Goal: Task Accomplishment & Management: Use online tool/utility

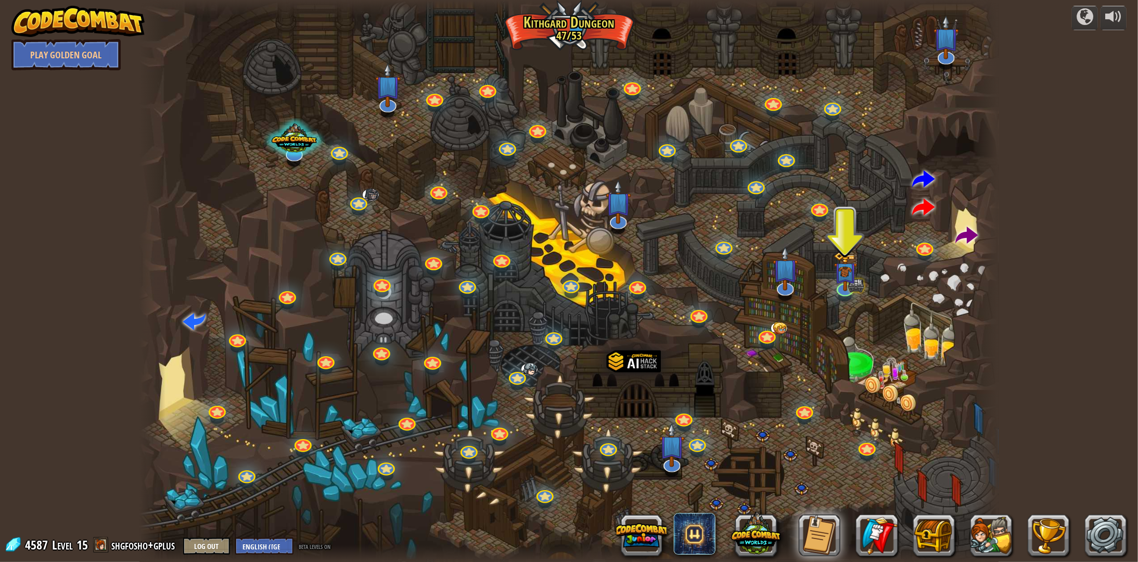
click at [569, 24] on div at bounding box center [568, 281] width 859 height 562
click at [1080, 16] on div at bounding box center [1085, 16] width 17 height 17
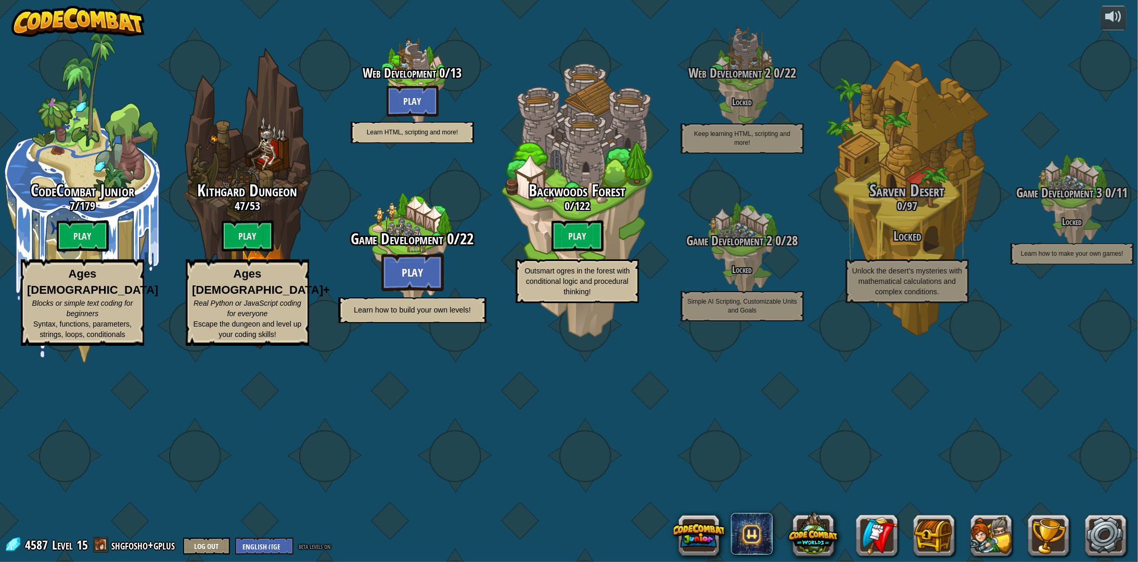
click at [413, 291] on btn "Play" at bounding box center [413, 271] width 62 height 37
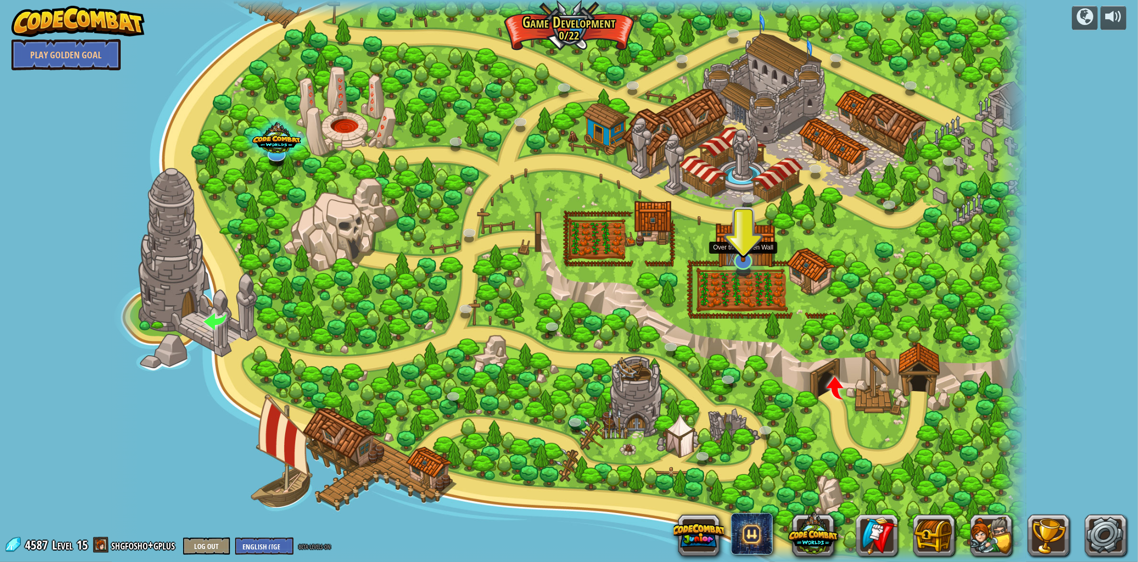
click at [746, 251] on img at bounding box center [744, 233] width 26 height 59
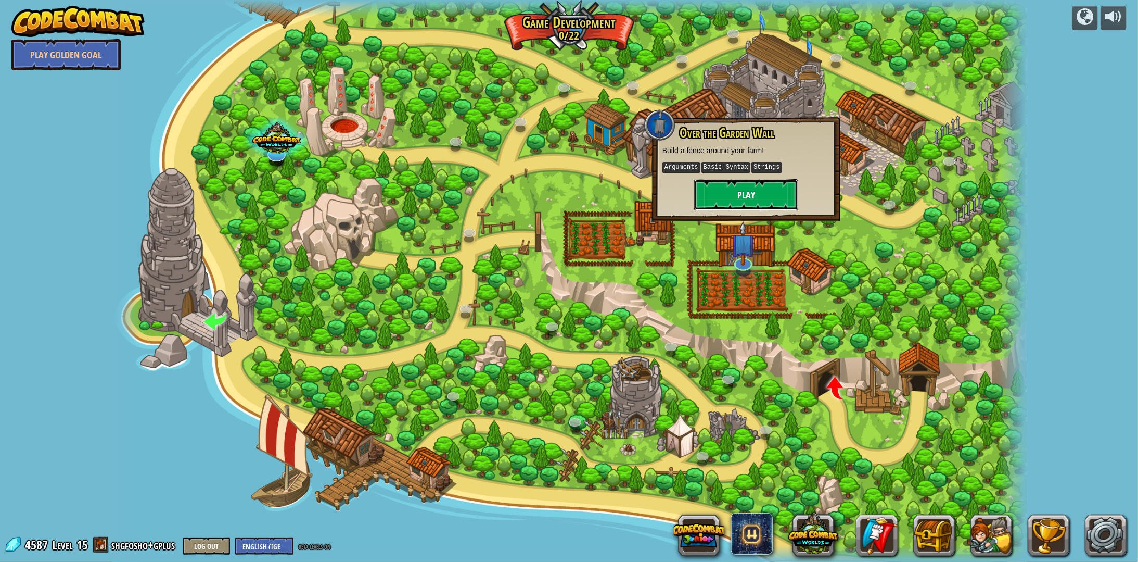
click at [724, 193] on button "Play" at bounding box center [746, 194] width 104 height 31
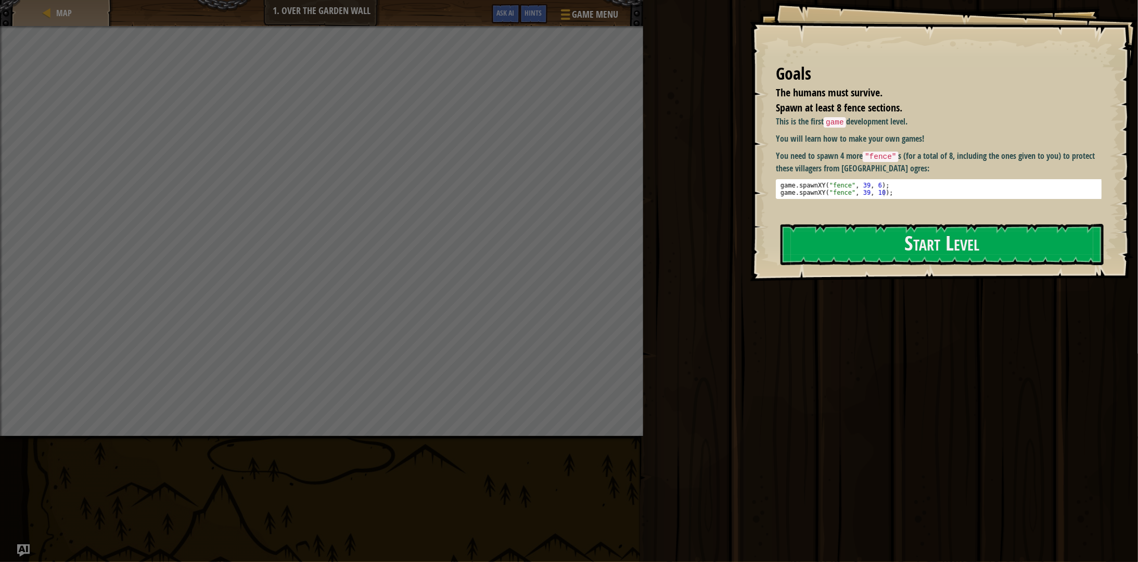
drag, startPoint x: 817, startPoint y: 133, endPoint x: 889, endPoint y: 177, distance: 84.4
click at [889, 177] on div "Goals The humans must survive. Spawn at least 8 fence sections. This is the fir…" at bounding box center [944, 140] width 388 height 281
click at [880, 236] on button "Start Level" at bounding box center [942, 244] width 323 height 41
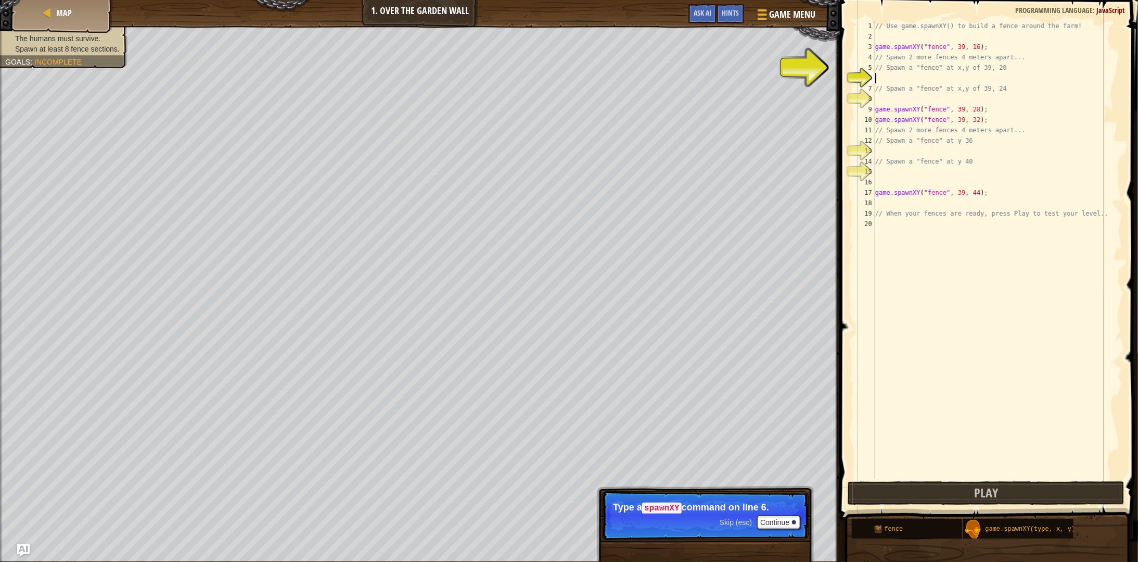
click at [894, 79] on div "// Use game.spawnXY() to build a fence around the farm! game . spawnXY ( "fence…" at bounding box center [997, 260] width 249 height 479
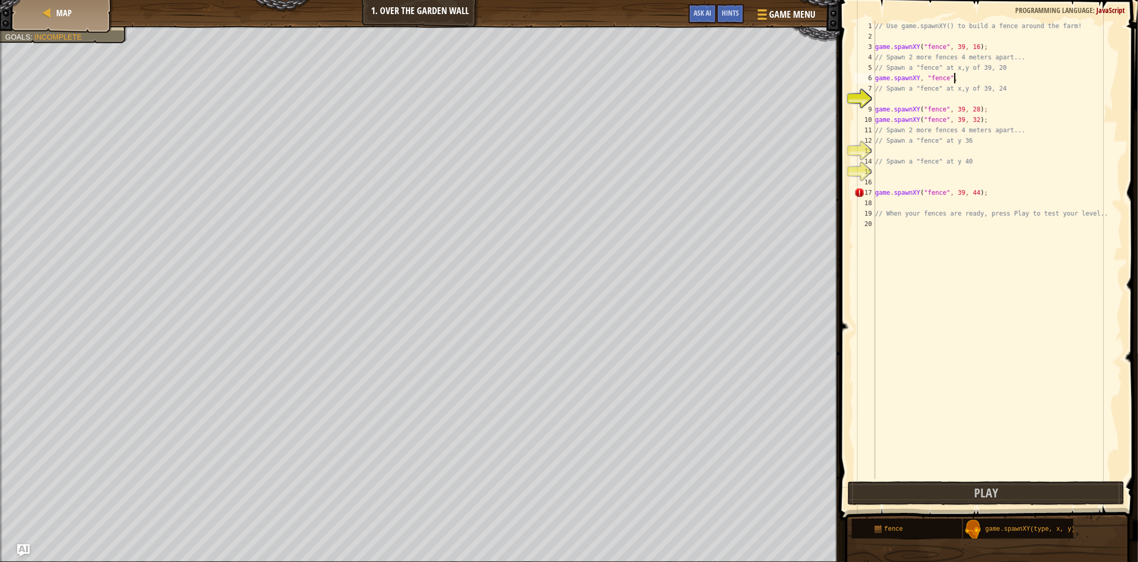
scroll to position [5, 5]
click at [961, 72] on div "// Use game.spawnXY() to build a fence around the farm! game . spawnXY ( "fence…" at bounding box center [997, 260] width 249 height 479
click at [955, 78] on div "// Use game.spawnXY() to build a fence around the farm! game . spawnXY ( "fence…" at bounding box center [997, 260] width 249 height 479
type textarea "// Spawn a "fence" at x,y of 39, 24"
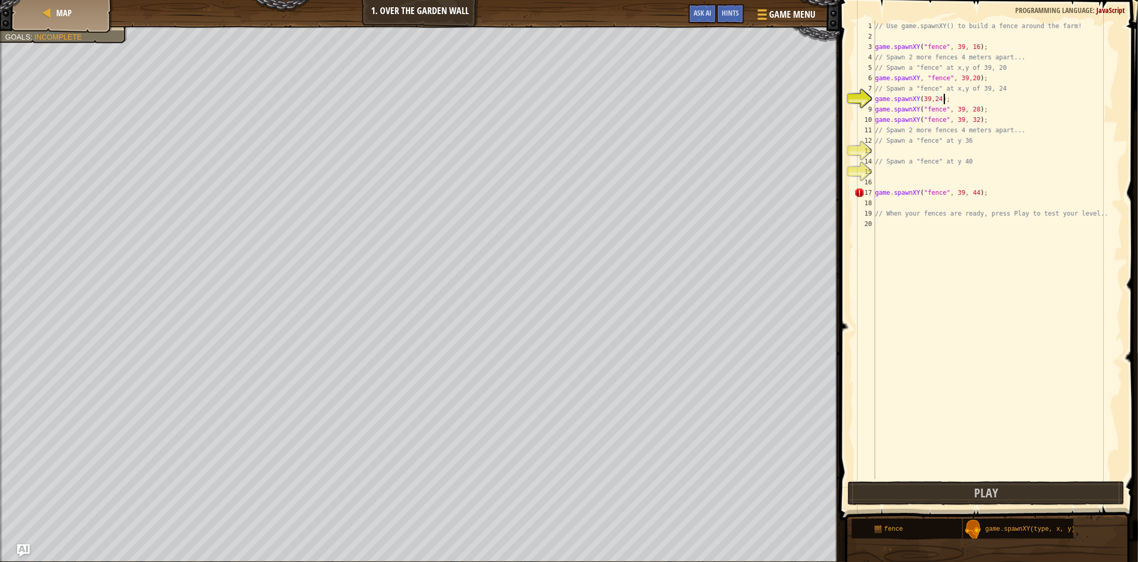
scroll to position [5, 5]
click at [918, 100] on div "// Use game.spawnXY() to build a fence around the farm! game . spawnXY ( "fence…" at bounding box center [997, 260] width 249 height 479
type textarea "game.spawnXY, "fence", ((39,24);"
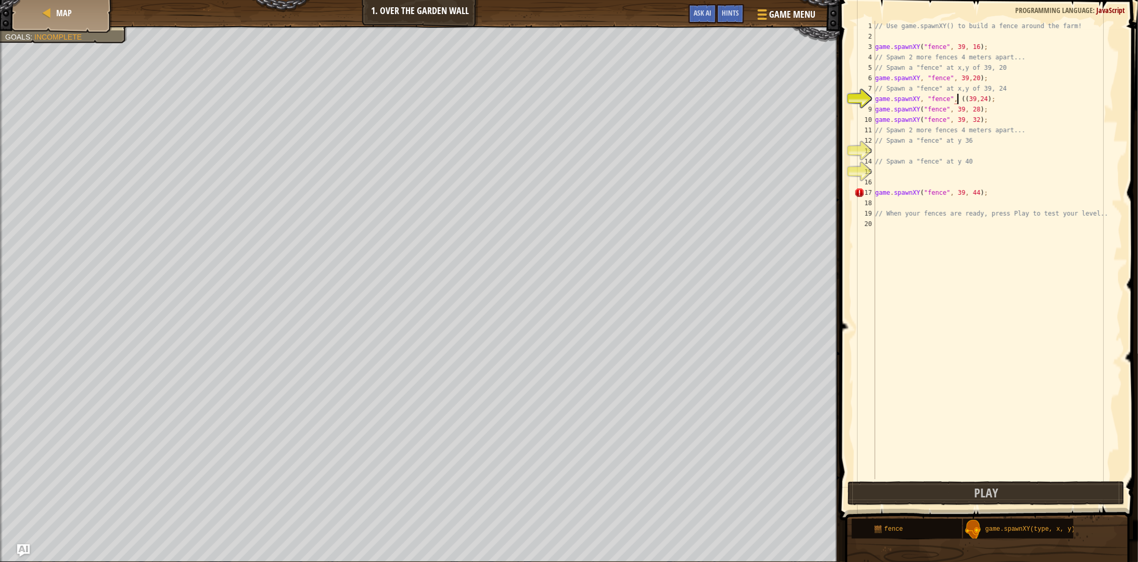
click at [940, 150] on div "// Use game.spawnXY() to build a fence around the farm! game . spawnXY ( "fence…" at bounding box center [997, 260] width 249 height 479
type textarea "// Spawn a "fence" at y 40"
click at [995, 150] on div "// Use game.spawnXY() to build a fence around the farm! game . spawnXY ( "fence…" at bounding box center [997, 260] width 249 height 479
type textarea "game.spawnXY,"fence"(39,36);"
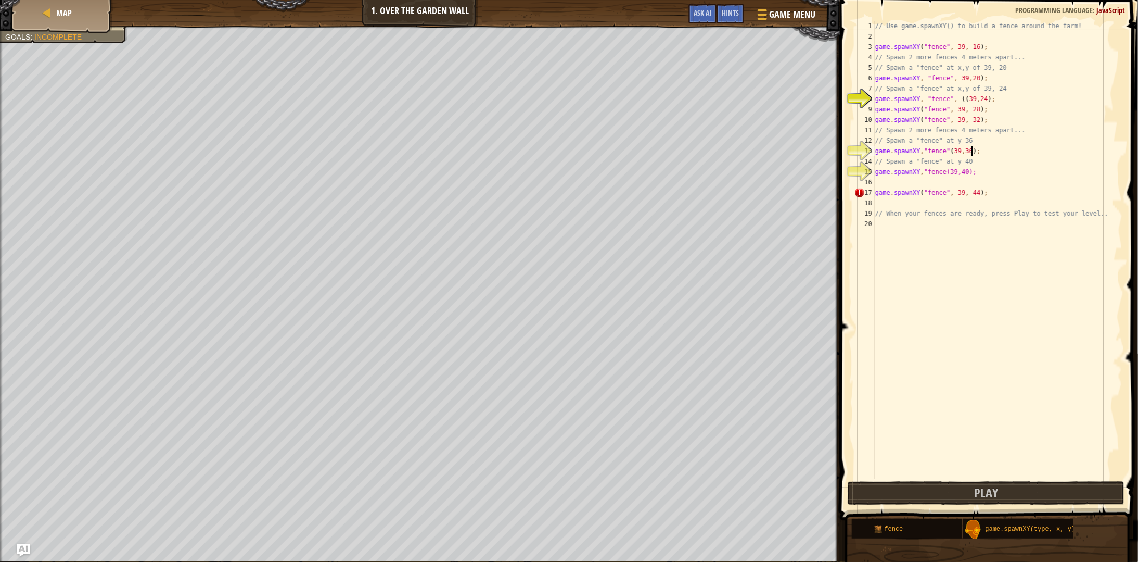
click at [963, 221] on div "// Use game.spawnXY() to build a fence around the farm! game . spawnXY ( "fence…" at bounding box center [997, 260] width 249 height 479
click at [921, 193] on div "// Use game.spawnXY() to build a fence around the farm! game . spawnXY ( "fence…" at bounding box center [997, 260] width 249 height 479
click at [944, 192] on div "// Use game.spawnXY() to build a fence around the farm! game . spawnXY ( "fence…" at bounding box center [997, 260] width 249 height 479
click at [921, 171] on div "// Use game.spawnXY() to build a fence around the farm! game . spawnXY ( "fence…" at bounding box center [997, 260] width 249 height 479
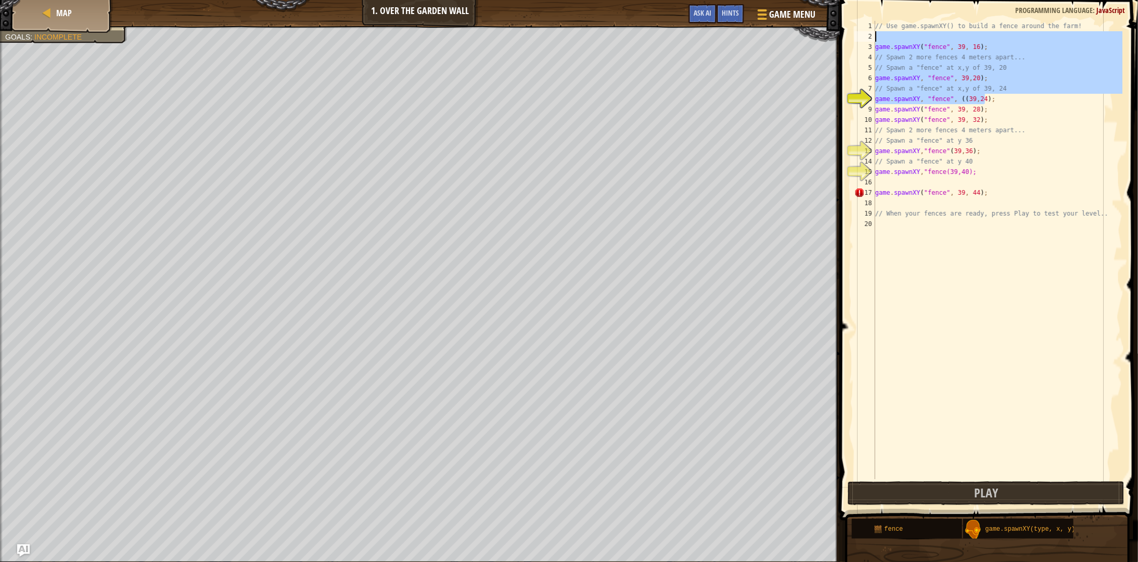
drag, startPoint x: 1033, startPoint y: 94, endPoint x: 869, endPoint y: 31, distance: 175.9
click at [869, 31] on div "game.spawnXY,"fence(39,40); 1 2 3 4 5 6 7 8 9 10 11 12 13 14 15 16 17 18 19 20 …" at bounding box center [988, 250] width 270 height 458
click at [903, 64] on div "// Use game.spawnXY() to build a fence around the farm! game . spawnXY ( "fence…" at bounding box center [997, 250] width 249 height 458
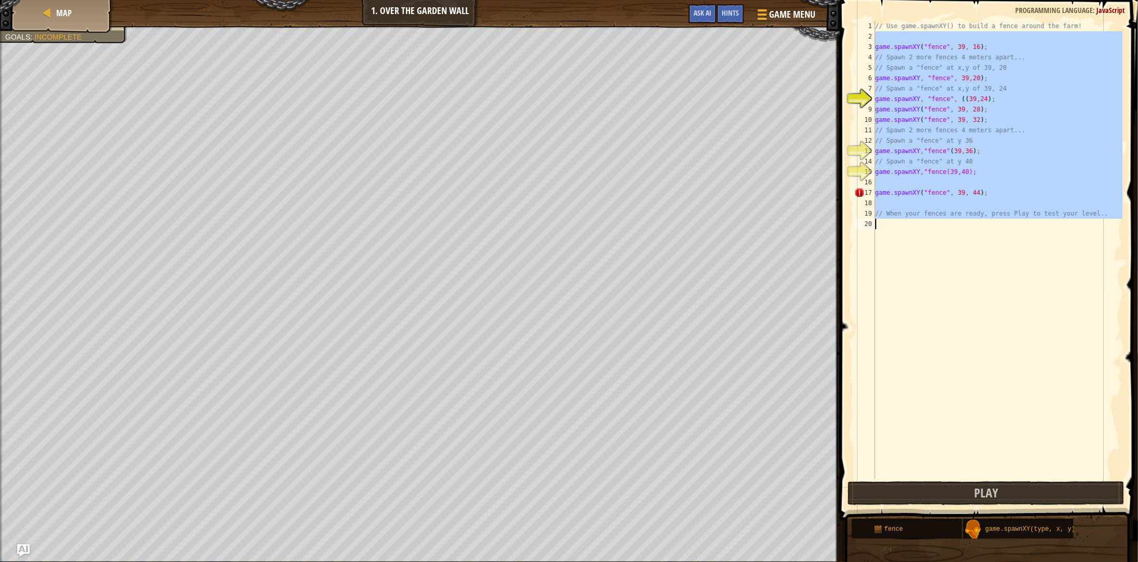
drag, startPoint x: 898, startPoint y: 41, endPoint x: 1008, endPoint y: 234, distance: 222.2
click at [1008, 234] on div "// Use game.spawnXY() to build a fence around the farm! game . spawnXY ( "fence…" at bounding box center [997, 260] width 249 height 479
click at [922, 75] on div "// Use game.spawnXY() to build a fence around the farm! game . spawnXY ( "fence…" at bounding box center [997, 250] width 249 height 458
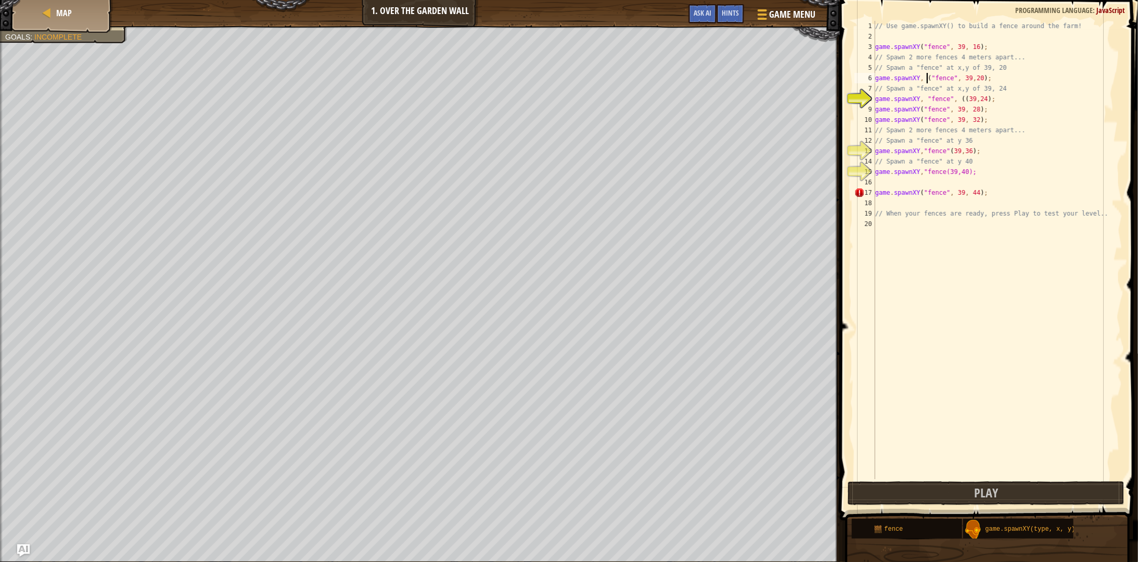
scroll to position [5, 4]
click at [962, 98] on div "// Use game.spawnXY() to build a fence around the farm! game . spawnXY ( "fence…" at bounding box center [997, 260] width 249 height 479
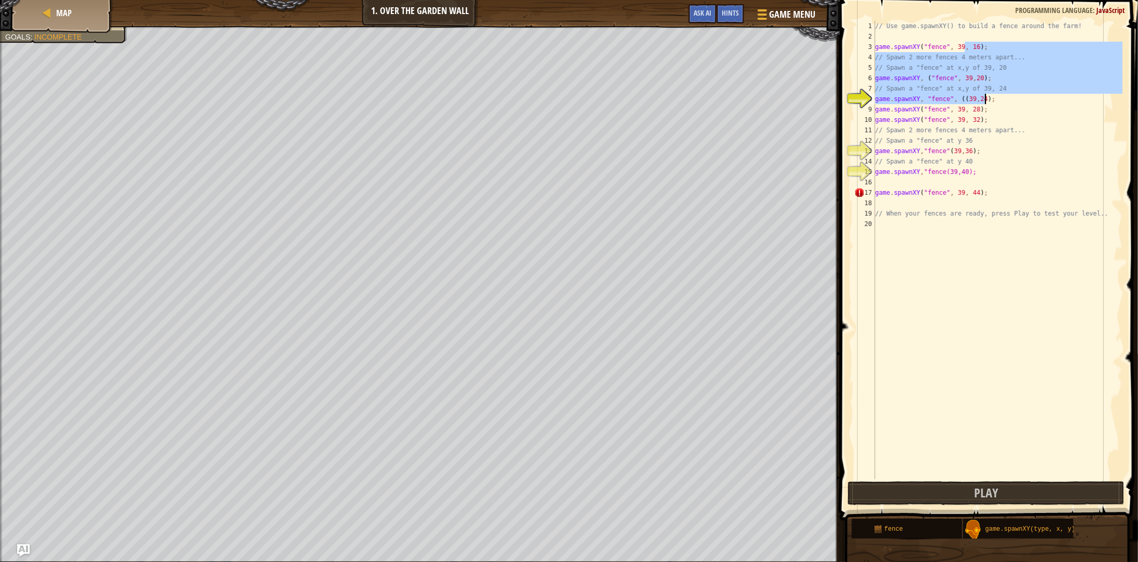
drag, startPoint x: 964, startPoint y: 42, endPoint x: 994, endPoint y: 106, distance: 71.3
click at [994, 106] on div "// Use game.spawnXY() to build a fence around the farm! game . spawnXY ( "fence…" at bounding box center [997, 260] width 249 height 479
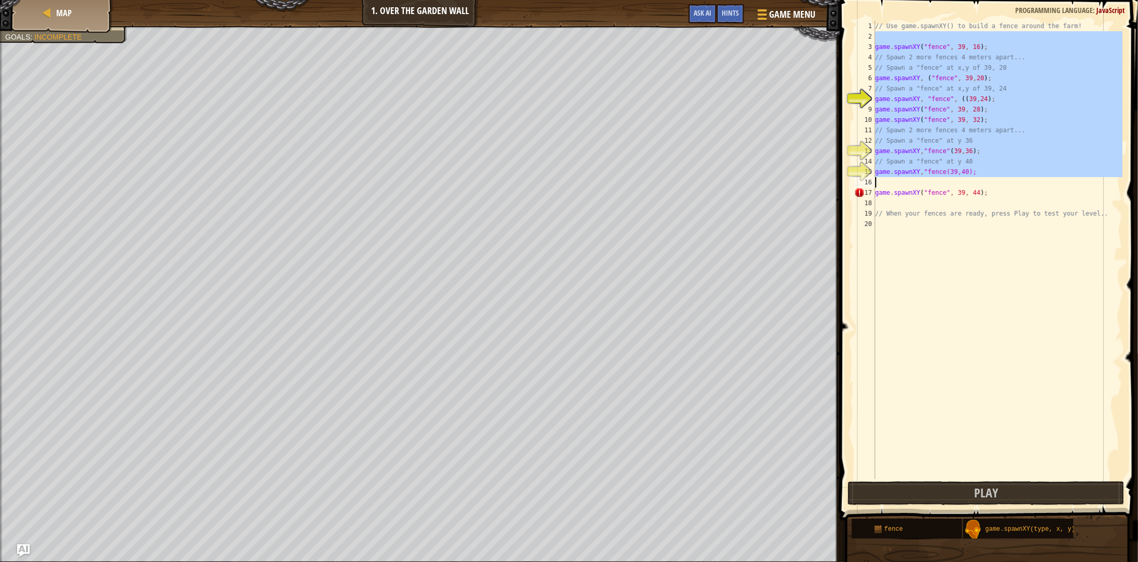
drag, startPoint x: 929, startPoint y: 35, endPoint x: 1010, endPoint y: 184, distance: 169.1
click at [1010, 184] on div "// Use game.spawnXY() to build a fence around the farm! game . spawnXY ( "fence…" at bounding box center [997, 260] width 249 height 479
click at [925, 99] on div "// Use game.spawnXY() to build a fence around the farm! game . spawnXY ( "fence…" at bounding box center [997, 250] width 249 height 458
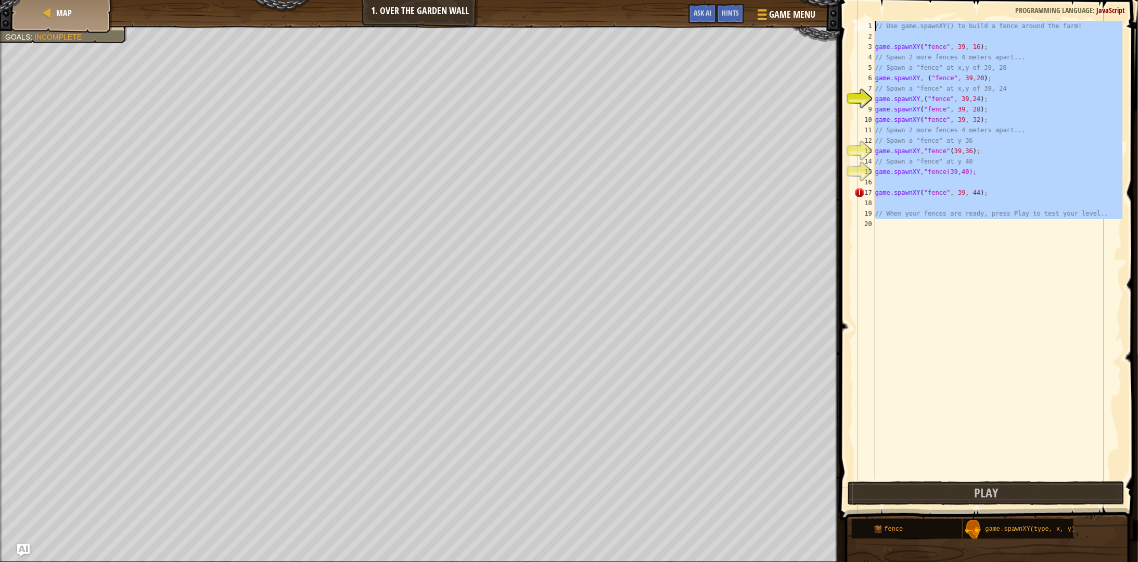
drag, startPoint x: 1007, startPoint y: 223, endPoint x: 852, endPoint y: 29, distance: 248.5
click at [852, 29] on div "game.spawnXY("fence", 39, 28); 1 2 3 4 5 6 7 8 9 10 11 12 13 14 15 16 17 18 19 …" at bounding box center [987, 280] width 301 height 551
click at [921, 150] on div "// Use game.spawnXY() to build a fence around the farm! game . spawnXY ( "fence…" at bounding box center [997, 250] width 249 height 458
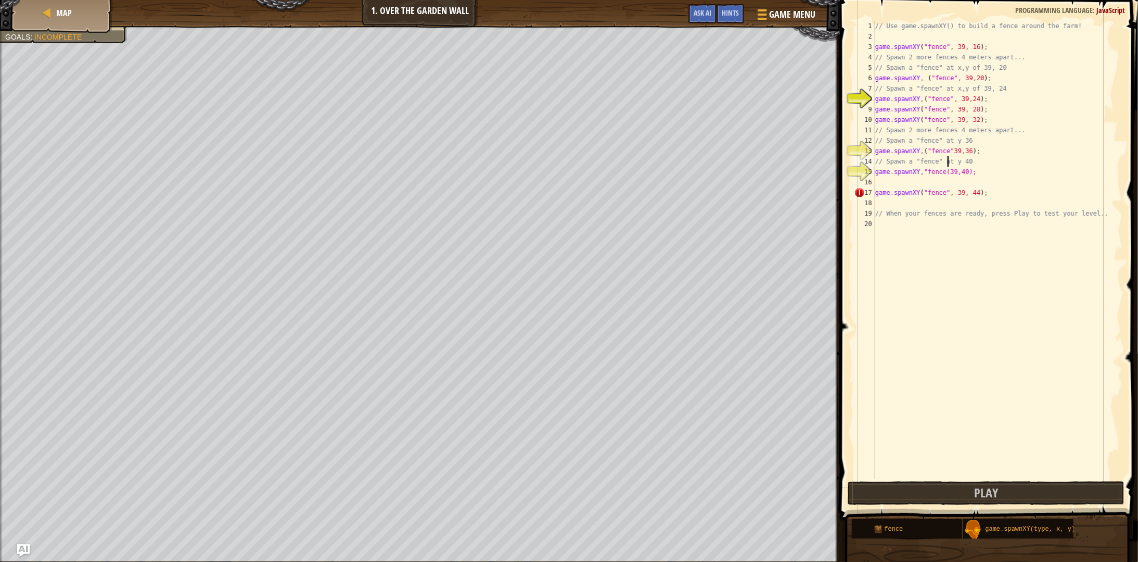
type textarea "game.spawnXY,"fence(39,40);"
type textarea "game.spawnXY,("fence" 39,40);"
click at [923, 194] on div "// Use game.spawnXY() to build a fence around the farm! game . spawnXY ( "fence…" at bounding box center [997, 260] width 249 height 479
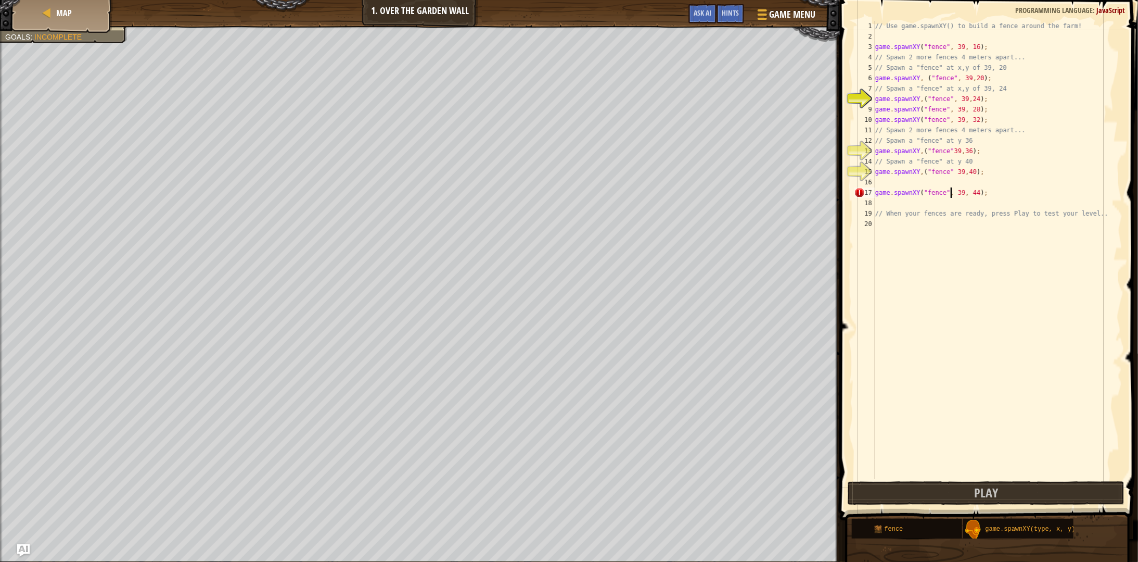
drag, startPoint x: 950, startPoint y: 193, endPoint x: 967, endPoint y: 199, distance: 18.0
click at [950, 193] on div "// Use game.spawnXY() to build a fence around the farm! game . spawnXY ( "fence…" at bounding box center [997, 260] width 249 height 479
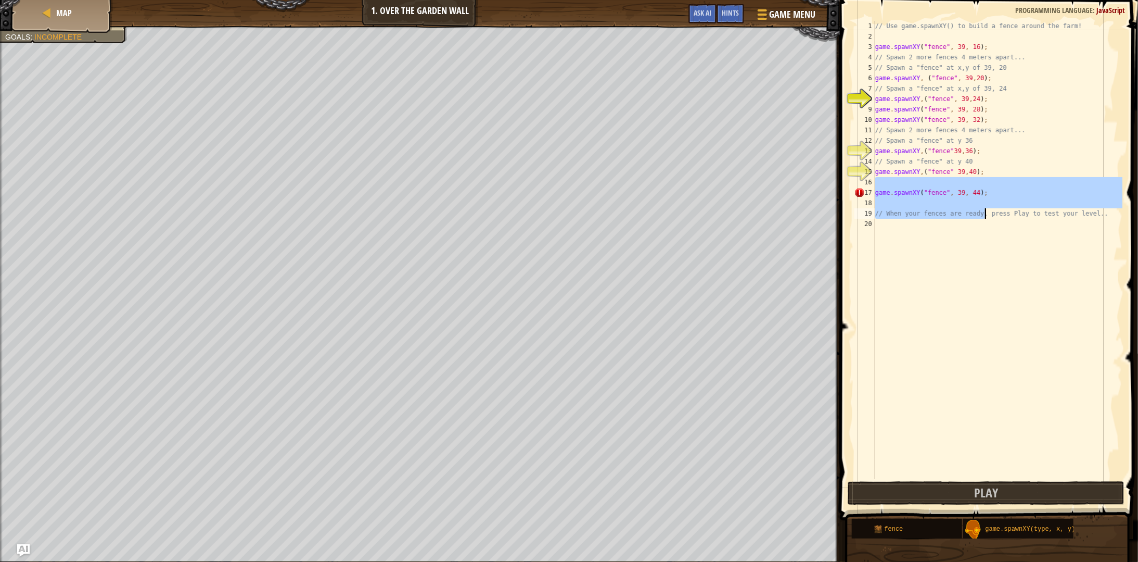
drag, startPoint x: 956, startPoint y: 182, endPoint x: 987, endPoint y: 212, distance: 44.2
click at [987, 212] on div "// Use game.spawnXY() to build a fence around the farm! game . spawnXY ( "fence…" at bounding box center [997, 260] width 249 height 479
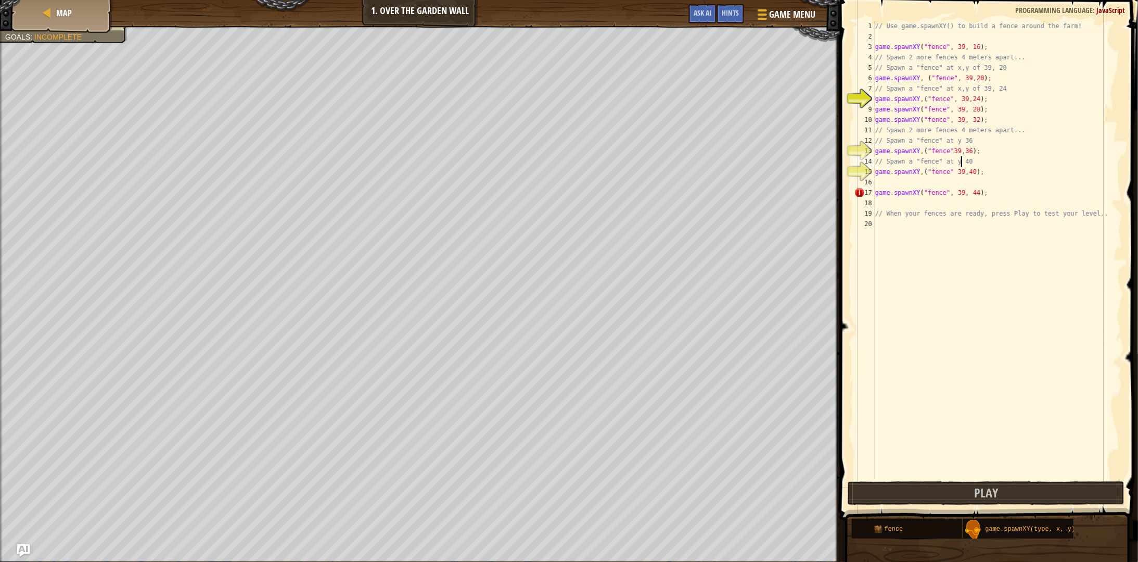
click at [961, 165] on div "// Use game.spawnXY() to build a fence around the farm! game . spawnXY ( "fence…" at bounding box center [997, 260] width 249 height 479
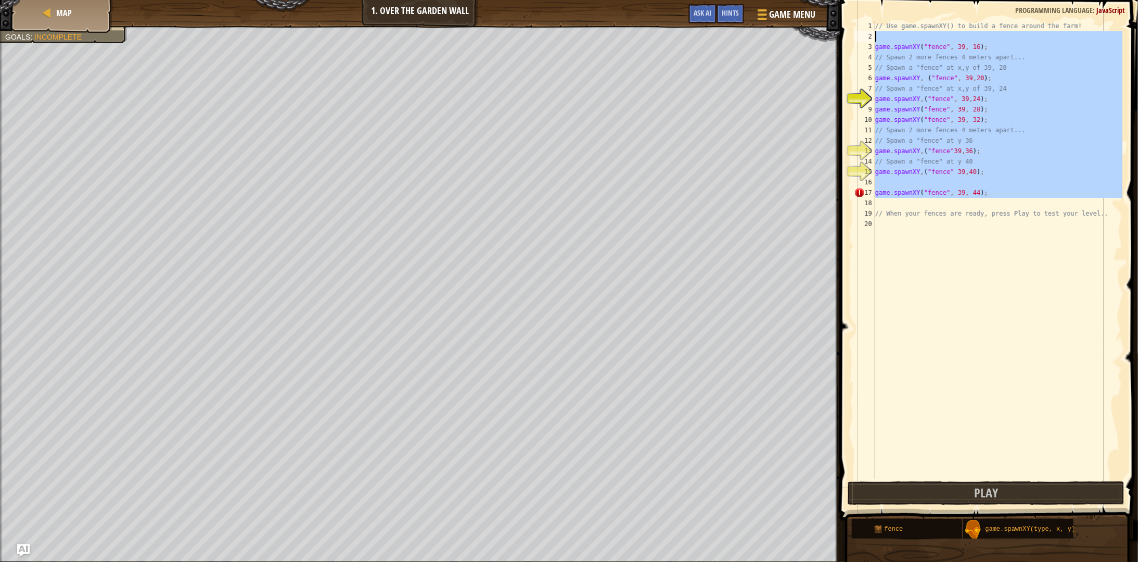
drag, startPoint x: 981, startPoint y: 203, endPoint x: 867, endPoint y: 40, distance: 199.6
click at [867, 40] on div "// Spawn a "fence" at y 40 1 2 3 4 5 6 7 8 9 10 11 12 13 14 15 16 17 18 19 20 /…" at bounding box center [988, 250] width 270 height 458
type textarea "game.spawnXY("fence", 39, 16);"
click at [949, 207] on div "// Use game.spawnXY() to build a fence around the farm! game . spawnXY ( "fence…" at bounding box center [997, 250] width 249 height 458
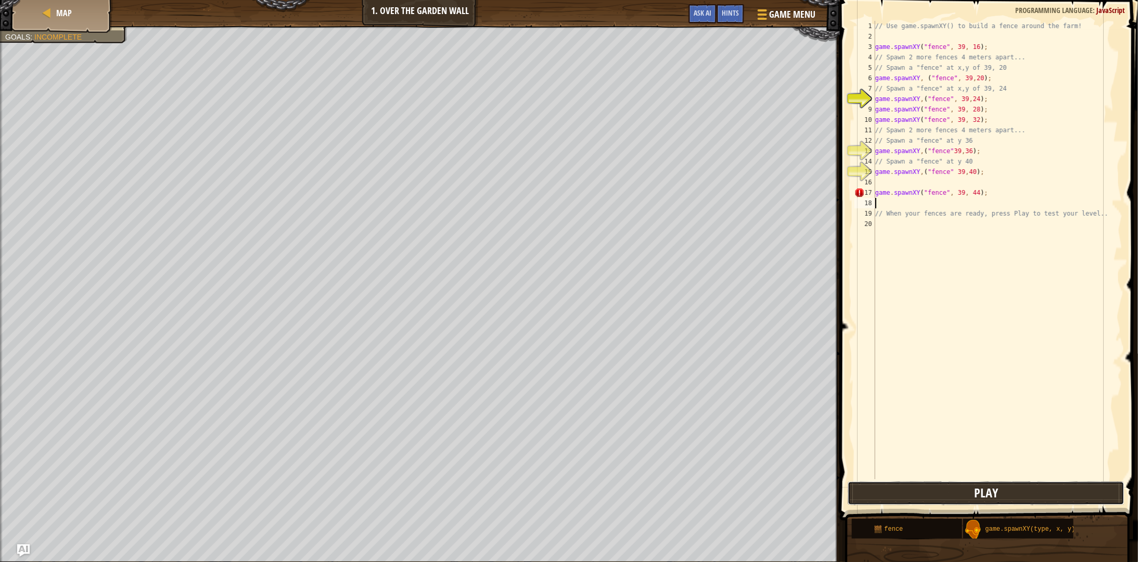
click at [978, 500] on span "Play" at bounding box center [986, 492] width 24 height 17
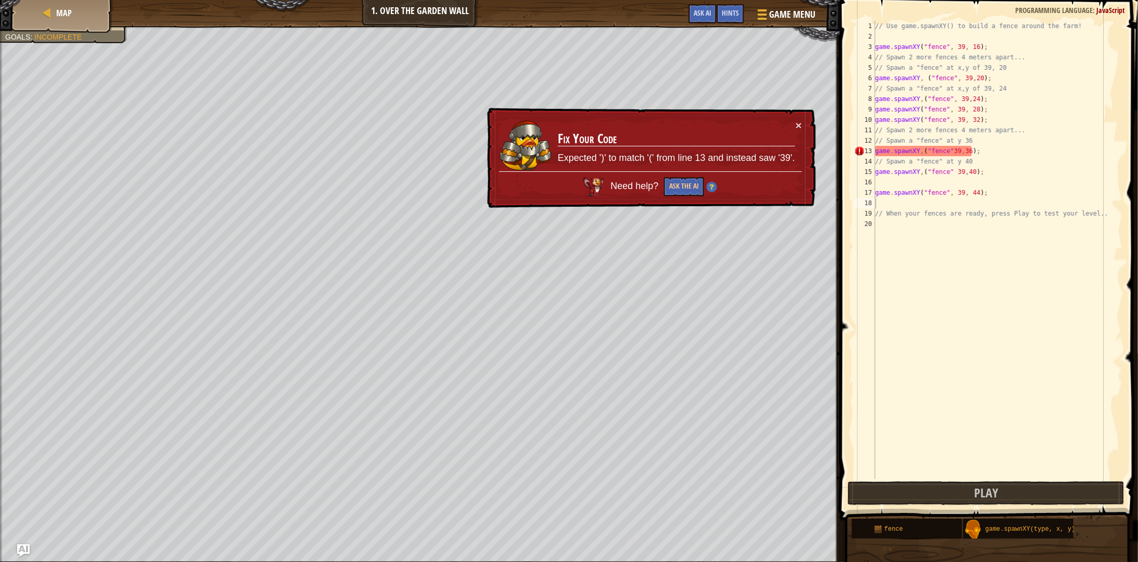
click at [920, 149] on div "// Use game.spawnXY() to build a fence around the farm! game . spawnXY ( "fence…" at bounding box center [997, 260] width 249 height 479
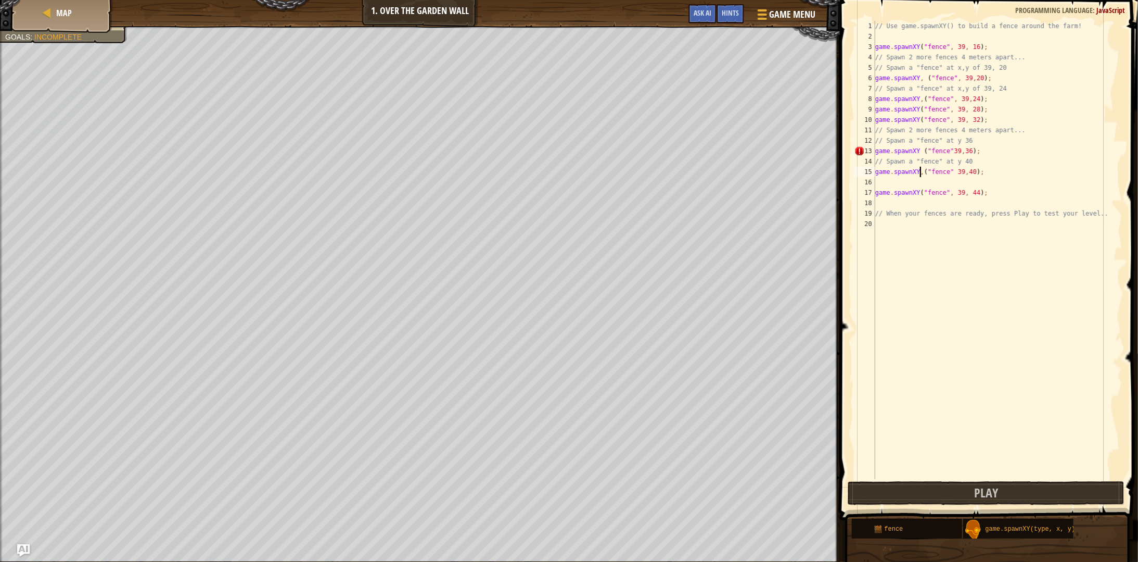
type textarea "game.spawnXY,("fence" 39,40);"
click at [919, 149] on div "// Use game.spawnXY() to build a fence around the farm! game . spawnXY ( "fence…" at bounding box center [997, 260] width 249 height 479
click at [998, 164] on div "// Use game.spawnXY() to build a fence around the farm! game . spawnXY ( "fence…" at bounding box center [997, 260] width 249 height 479
click at [944, 152] on div "// Use game.spawnXY() to build a fence around the farm! game . spawnXY ( "fence…" at bounding box center [997, 260] width 249 height 479
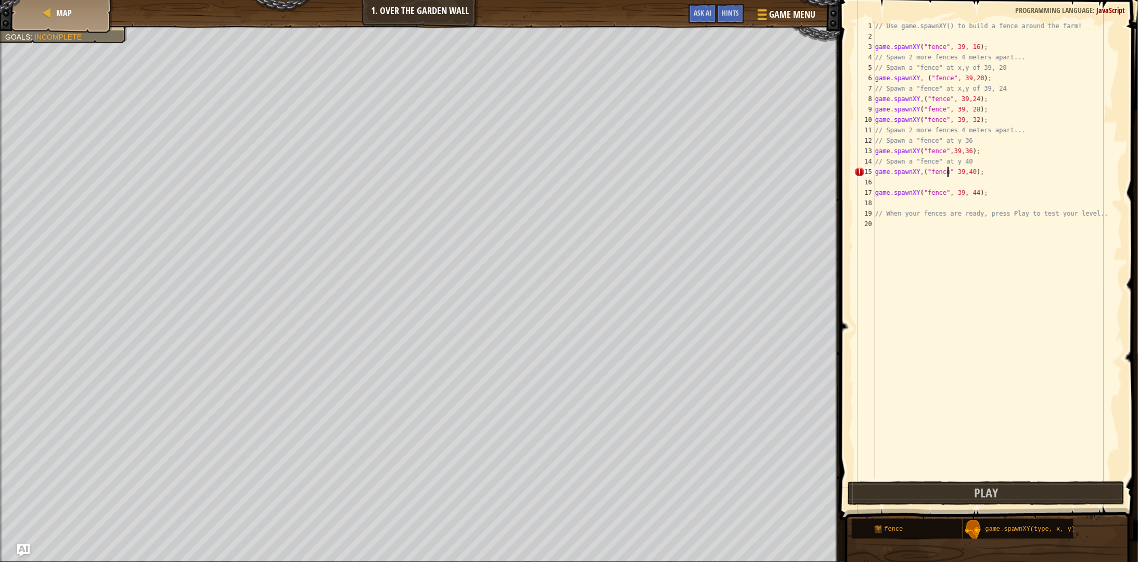
type textarea "game.spawnXY,("fence", 39,40);"
click at [973, 496] on button "Play" at bounding box center [986, 493] width 277 height 24
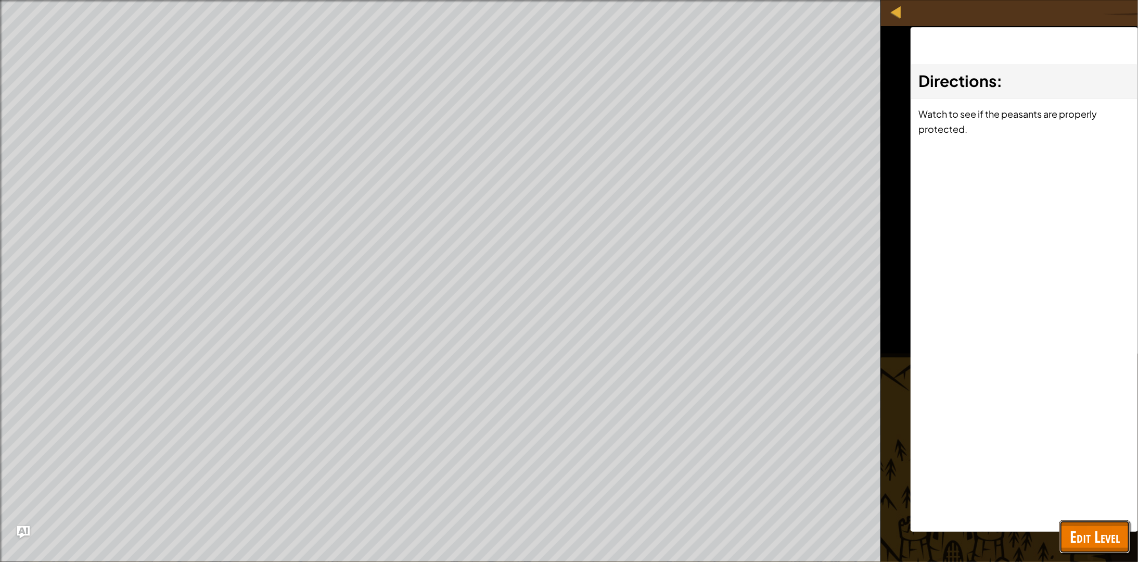
click at [1094, 534] on span "Edit Level" at bounding box center [1095, 536] width 50 height 21
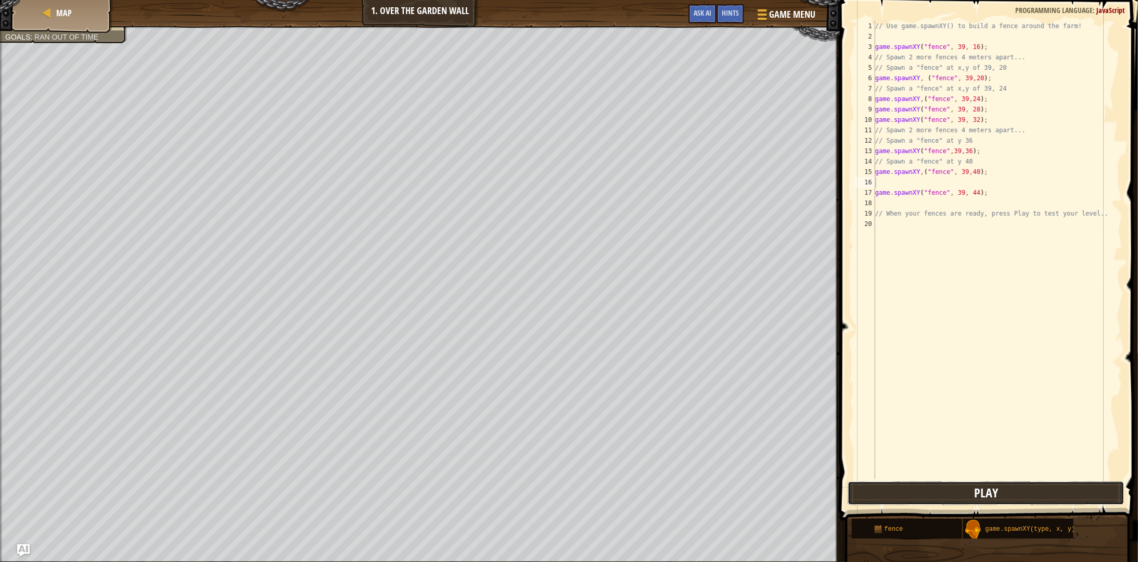
click at [1048, 488] on button "Play" at bounding box center [986, 493] width 277 height 24
click at [917, 185] on div "// Use game.spawnXY() to build a fence around the farm! game . spawnXY ( "fence…" at bounding box center [997, 260] width 249 height 479
type textarea "game.spawnXY"
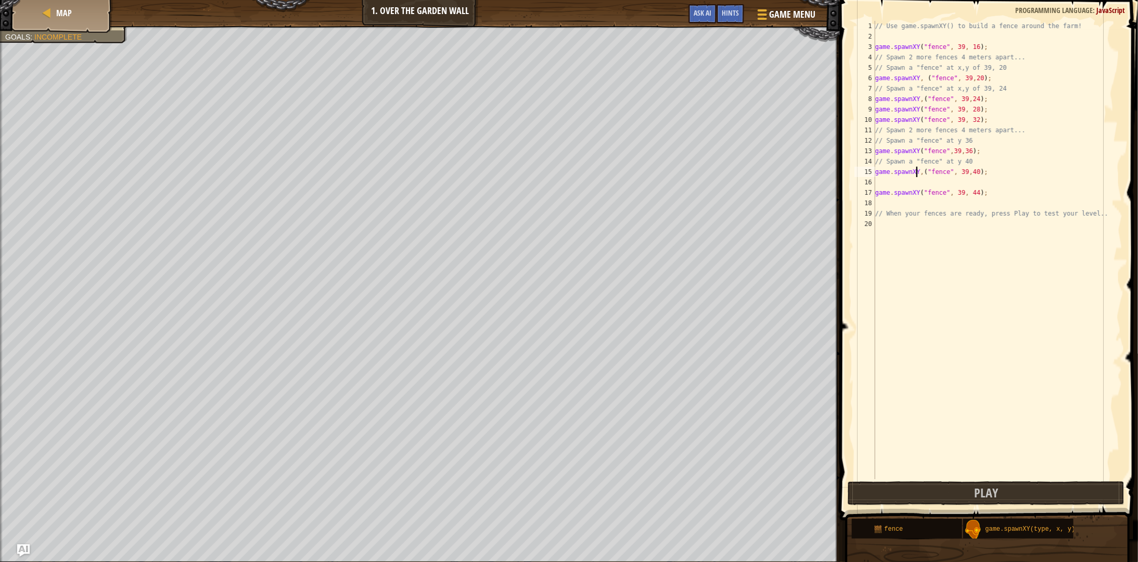
type textarea "game.spawnXY("fence", 39,40);"
click at [899, 183] on div "// Use game.spawnXY() to build a fence around the farm! game . spawnXY ( "fence…" at bounding box center [997, 260] width 249 height 479
click at [954, 90] on div "// Use game.spawnXY() to build a fence around the farm! game . spawnXY ( "fence…" at bounding box center [997, 260] width 249 height 479
drag, startPoint x: 930, startPoint y: 98, endPoint x: 978, endPoint y: 99, distance: 47.4
click at [978, 99] on div "// Use game.spawnXY() to build a fence around the farm! game . spawnXY ( "fence…" at bounding box center [997, 260] width 249 height 479
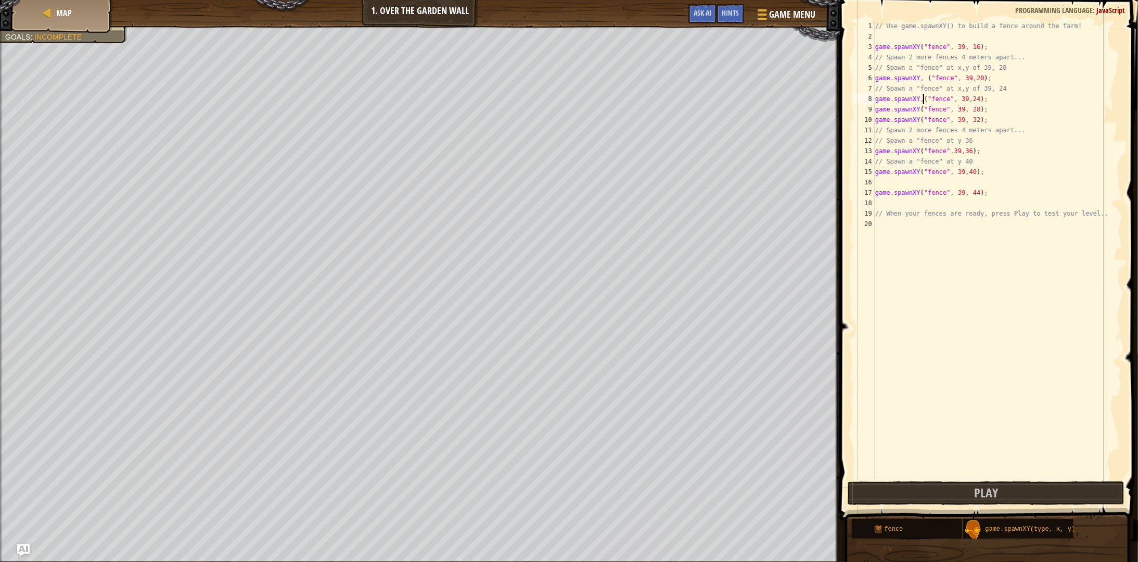
click at [925, 103] on div "// Use game.spawnXY() to build a fence around the farm! game . spawnXY ( "fence…" at bounding box center [997, 260] width 249 height 479
click at [917, 98] on div "// Use game.spawnXY() to build a fence around the farm! game . spawnXY ( "fence…" at bounding box center [997, 260] width 249 height 479
type textarea "// Spawn a "fence" at y 40"
click at [978, 490] on span "Play" at bounding box center [986, 492] width 24 height 17
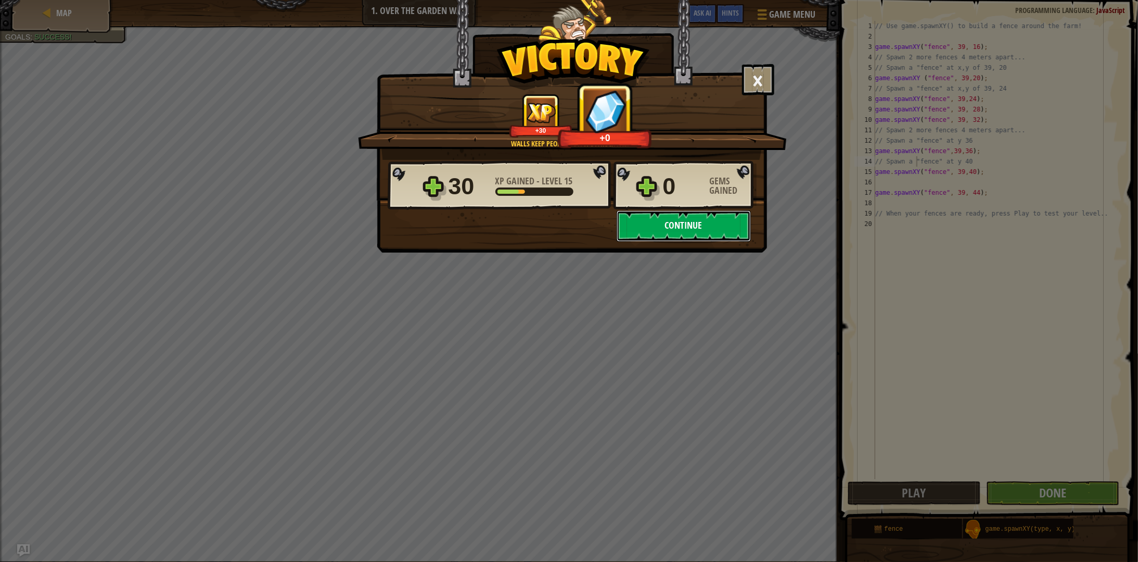
click at [668, 232] on button "Continue" at bounding box center [684, 225] width 134 height 31
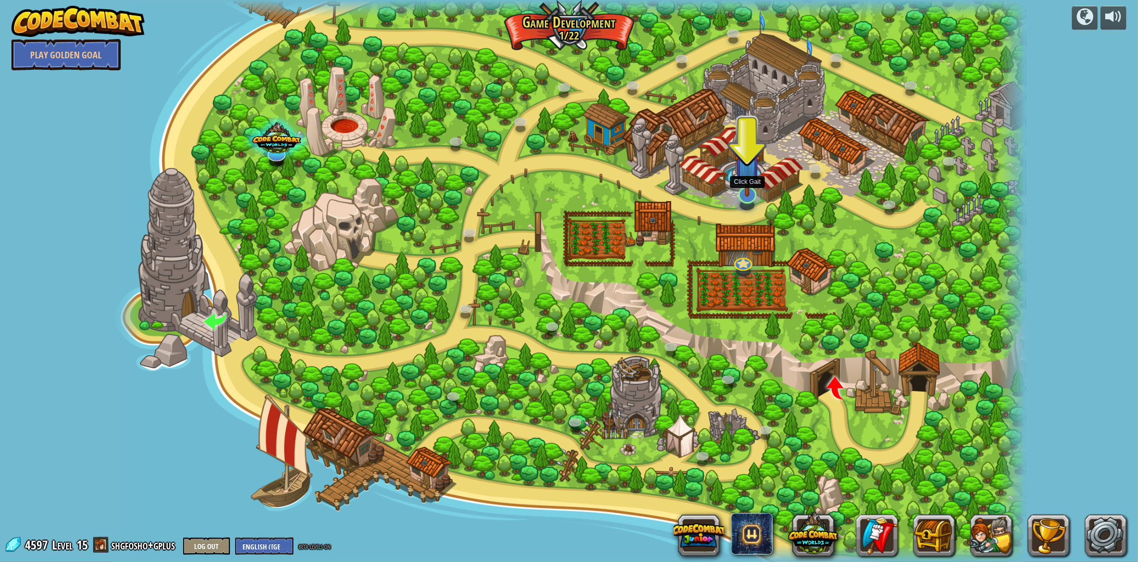
click at [747, 186] on img at bounding box center [748, 166] width 26 height 59
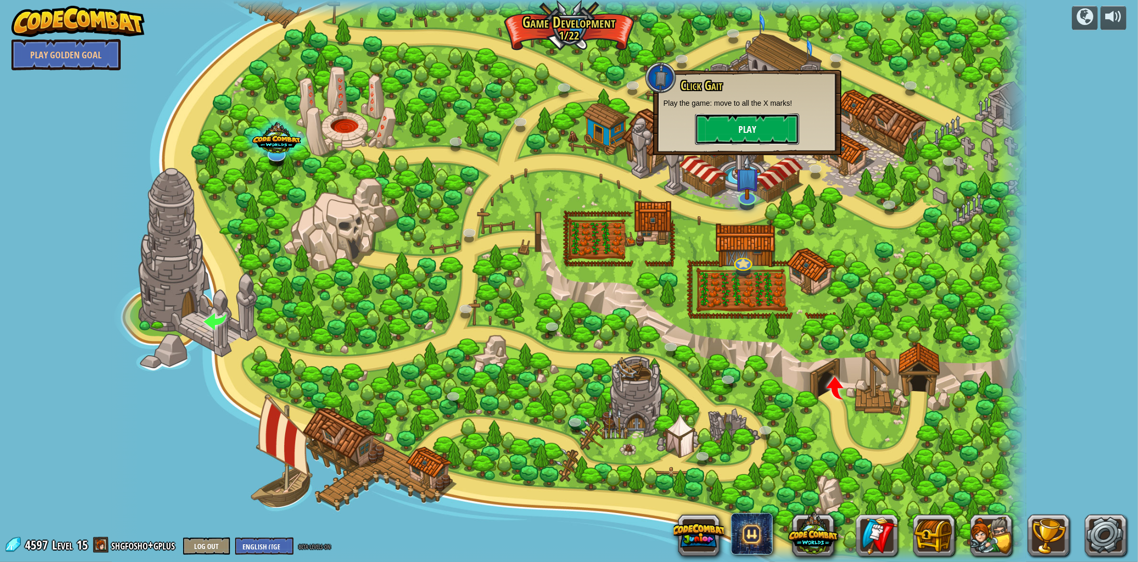
click at [740, 135] on button "Play" at bounding box center [747, 128] width 104 height 31
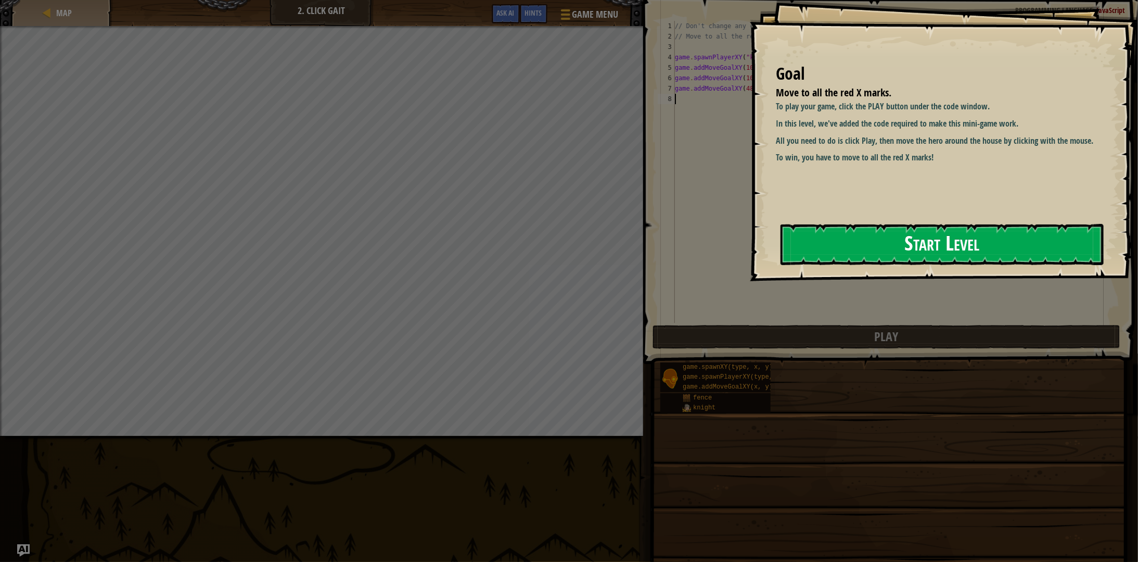
click at [898, 245] on button "Start Level" at bounding box center [942, 244] width 323 height 41
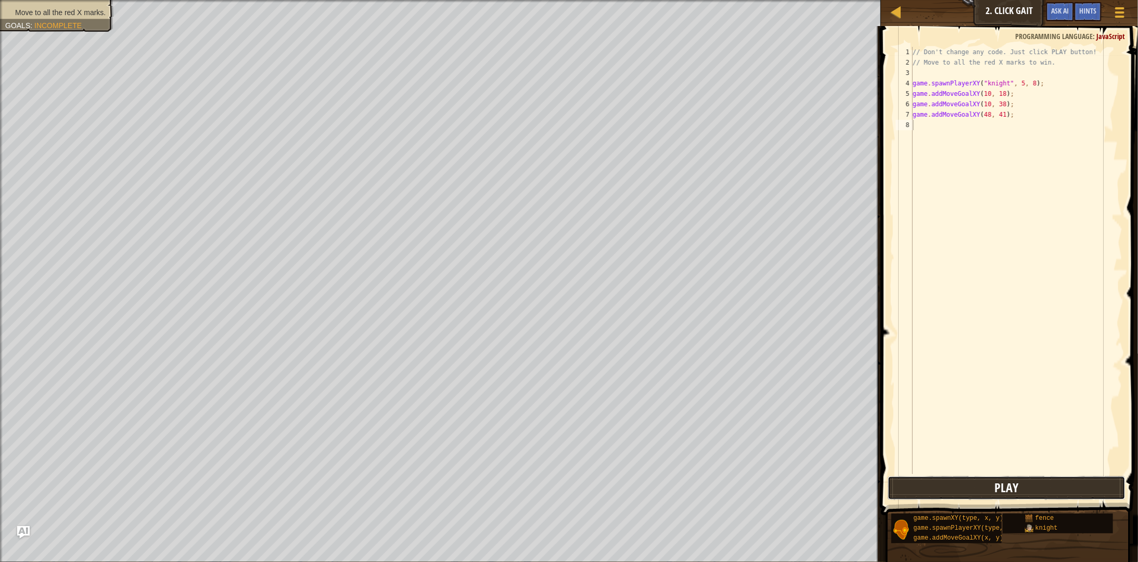
click at [1010, 485] on span "Play" at bounding box center [1007, 487] width 24 height 17
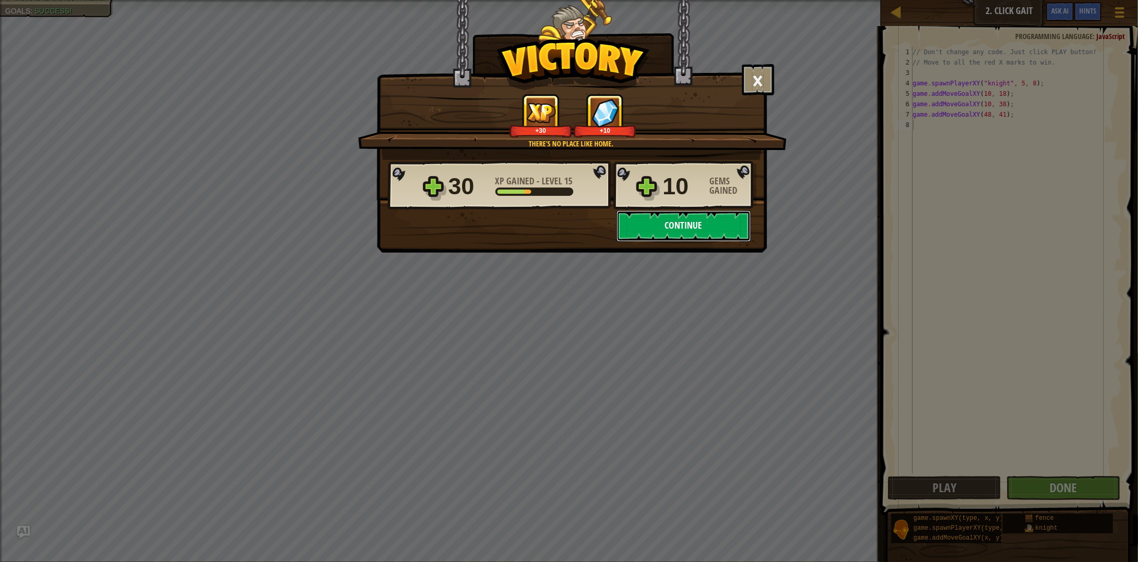
click at [657, 222] on button "Continue" at bounding box center [684, 225] width 134 height 31
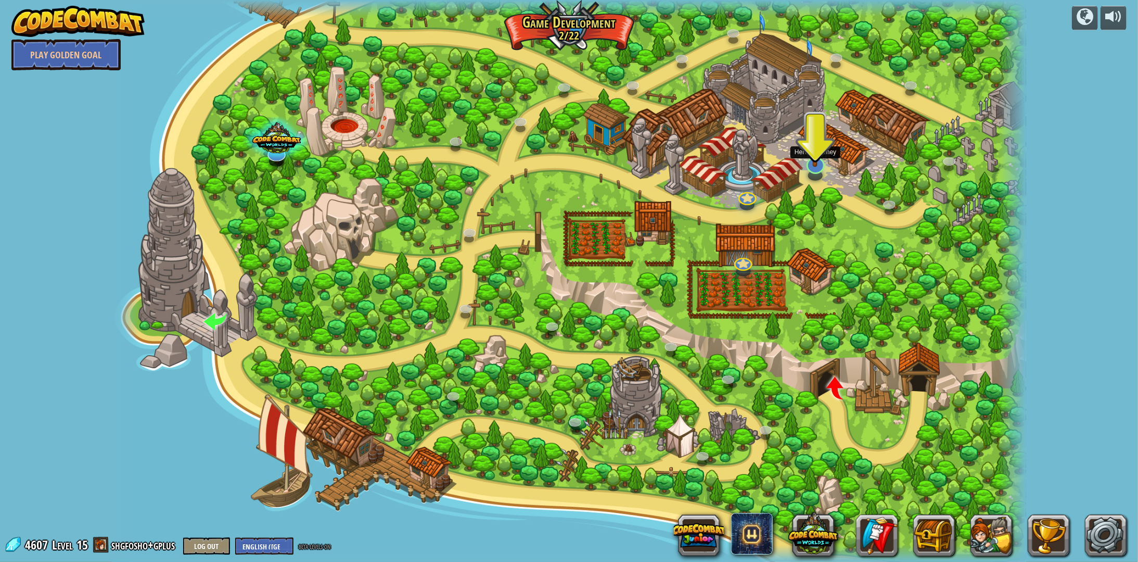
click at [808, 150] on img at bounding box center [816, 137] width 26 height 59
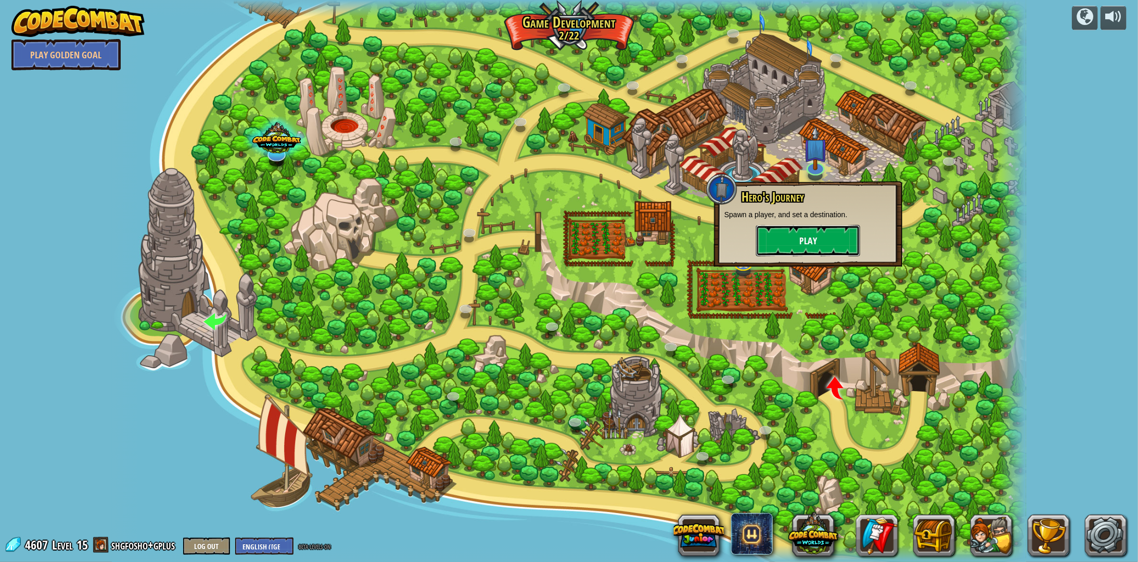
click at [797, 243] on button "Play" at bounding box center [808, 240] width 104 height 31
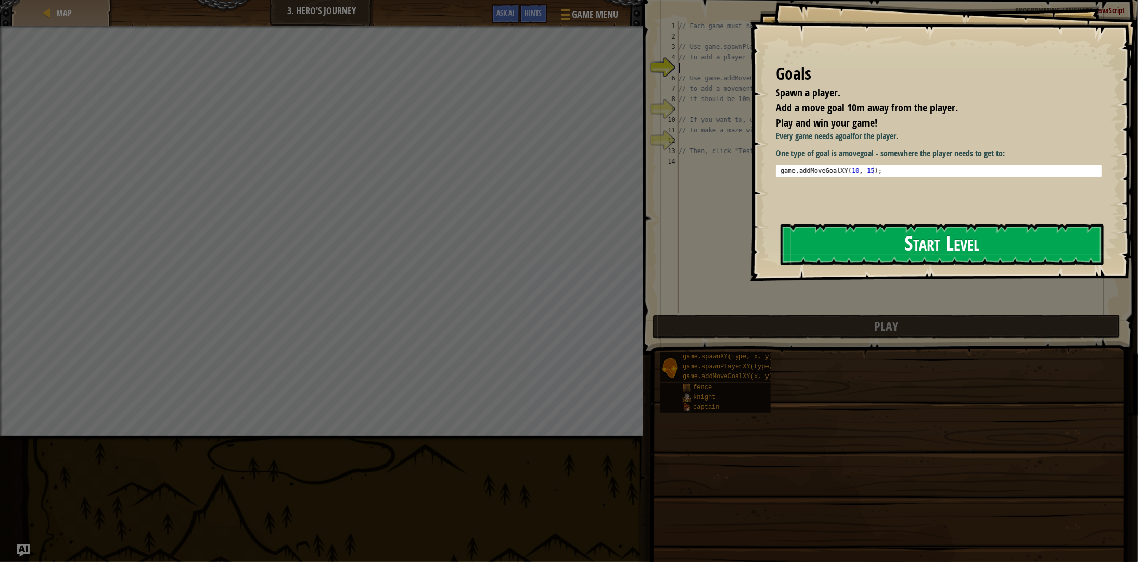
click at [867, 248] on button "Start Level" at bounding box center [942, 244] width 323 height 41
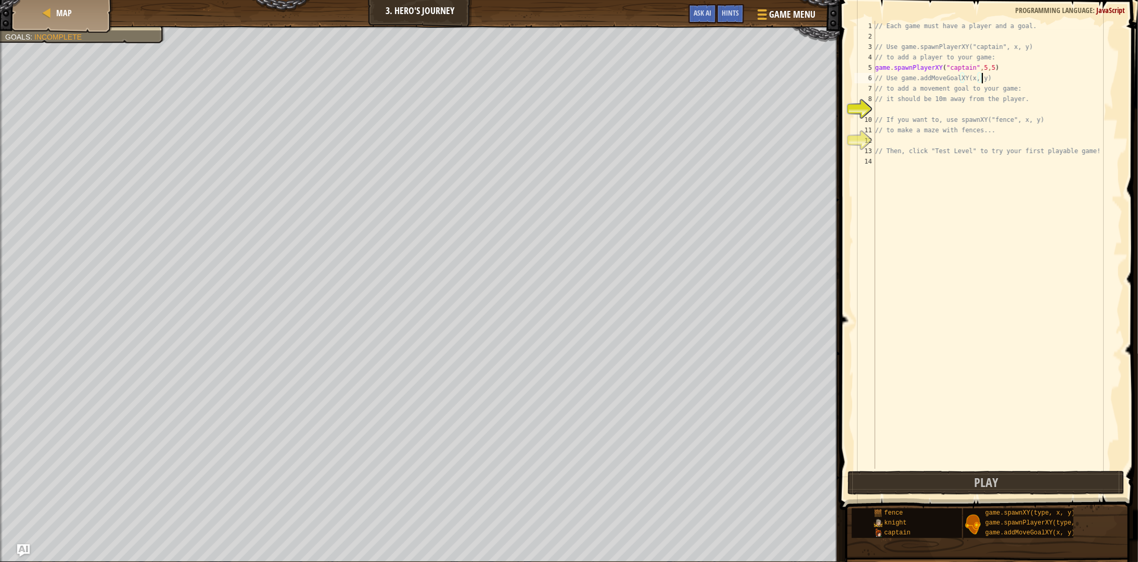
scroll to position [5, 8]
type textarea "// it should be 10m away from the player."
type textarea "// to make a maze with fences..."
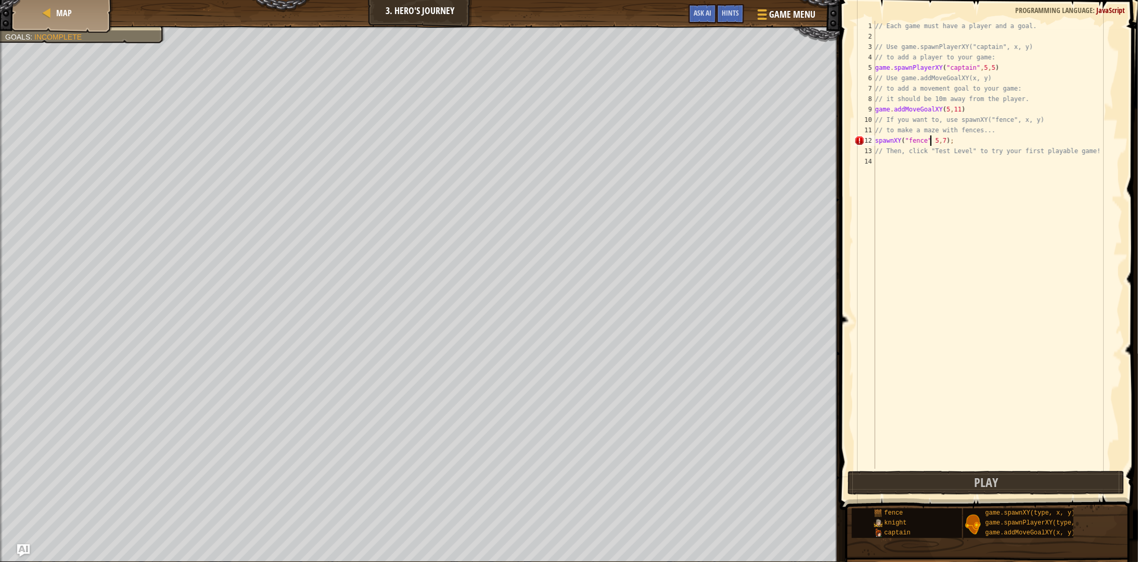
type textarea "// Then, click "Test Level" to try your first playable game!"
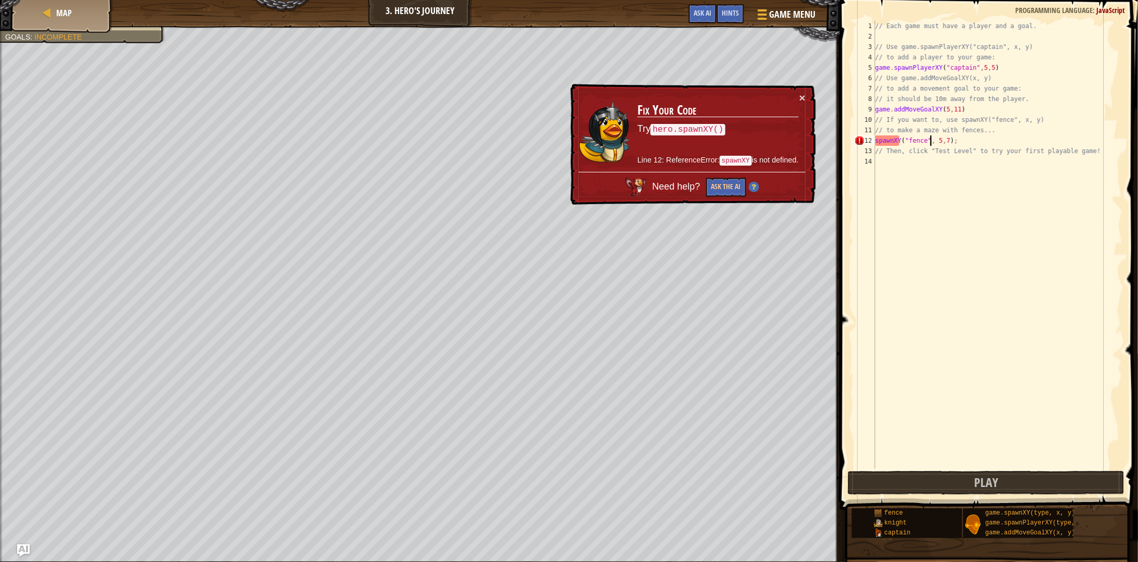
click at [894, 139] on div "// Each game must have a player and a goal. // Use game.spawnPlayerXY("captain"…" at bounding box center [997, 255] width 249 height 468
click at [885, 138] on div "// Each game must have a player and a goal. // Use game.spawnPlayerXY("captain"…" at bounding box center [997, 255] width 249 height 468
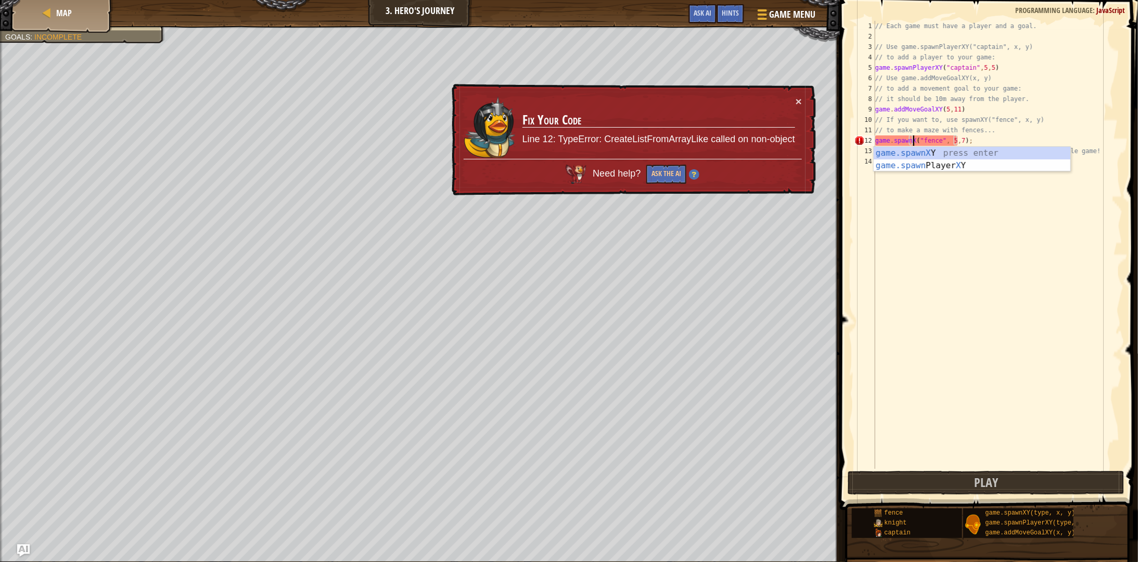
scroll to position [5, 3]
type textarea "game.spawnXY("fence", 5,7);"
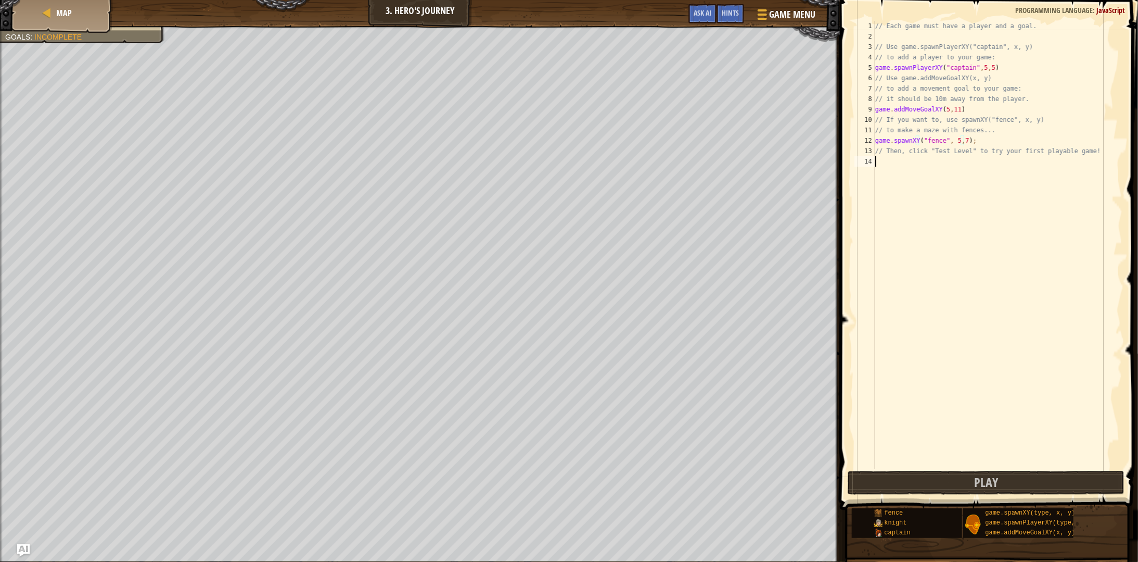
click at [917, 369] on div "// Each game must have a player and a goal. // Use game.spawnPlayerXY("captain"…" at bounding box center [997, 255] width 249 height 468
click at [980, 476] on span "Play" at bounding box center [986, 482] width 24 height 17
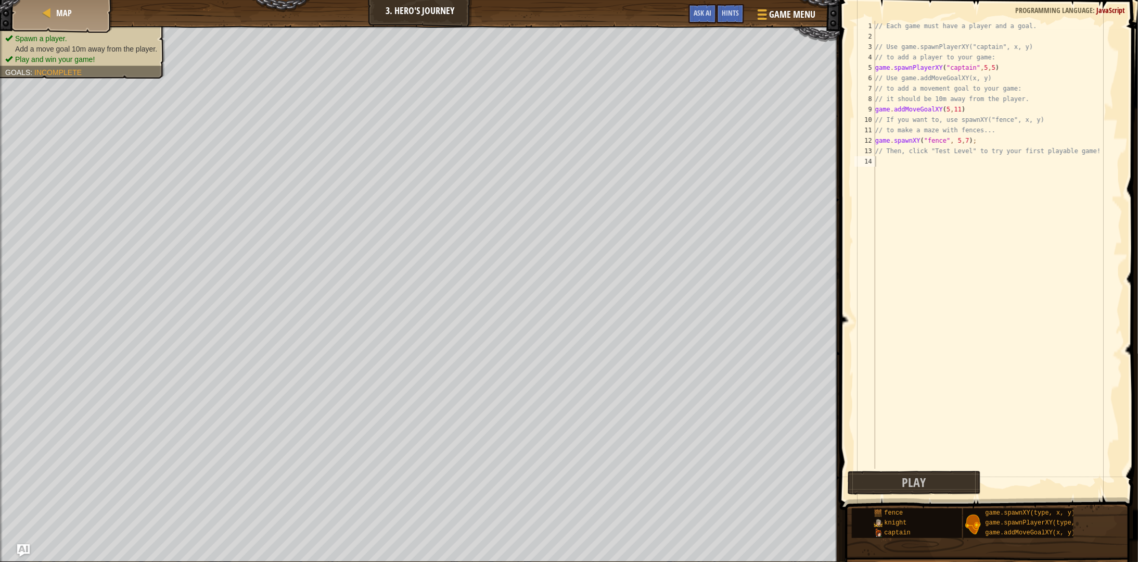
click at [79, 36] on ul "Spawn a player. Add a move goal 10m away from the player. Play and win your gam…" at bounding box center [82, 48] width 155 height 31
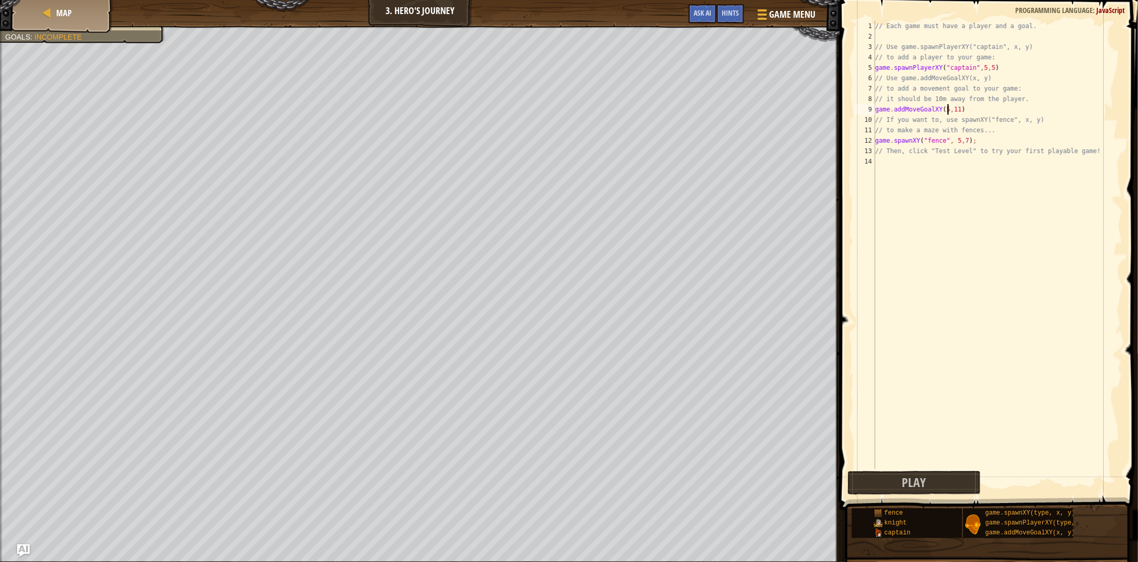
drag, startPoint x: 946, startPoint y: 109, endPoint x: 957, endPoint y: 110, distance: 11.0
click at [957, 110] on div "// Each game must have a player and a goal. // Use game.spawnPlayerXY("captain"…" at bounding box center [997, 255] width 249 height 468
click at [946, 110] on div "// Each game must have a player and a goal. // Use game.spawnPlayerXY("captain"…" at bounding box center [997, 255] width 249 height 468
drag, startPoint x: 959, startPoint y: 109, endPoint x: 941, endPoint y: 109, distance: 17.7
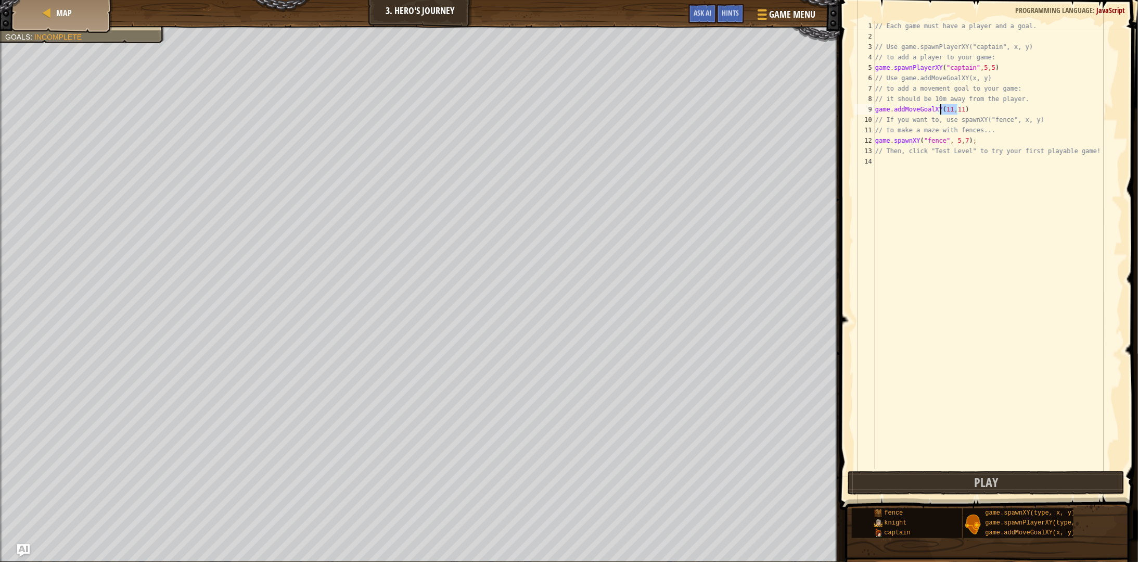
click at [941, 109] on div "// Each game must have a player and a goal. // Use game.spawnPlayerXY("captain"…" at bounding box center [997, 255] width 249 height 468
type textarea "game.addMoveGoalXY(20,10)"
click at [958, 475] on button "Play" at bounding box center [986, 483] width 277 height 24
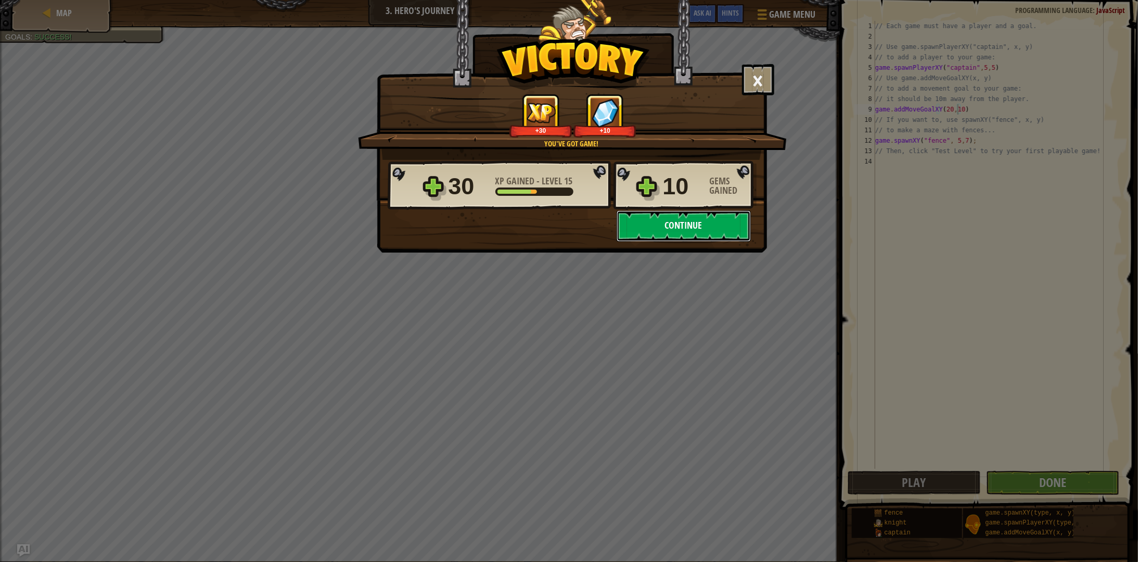
click at [675, 226] on button "Continue" at bounding box center [684, 225] width 134 height 31
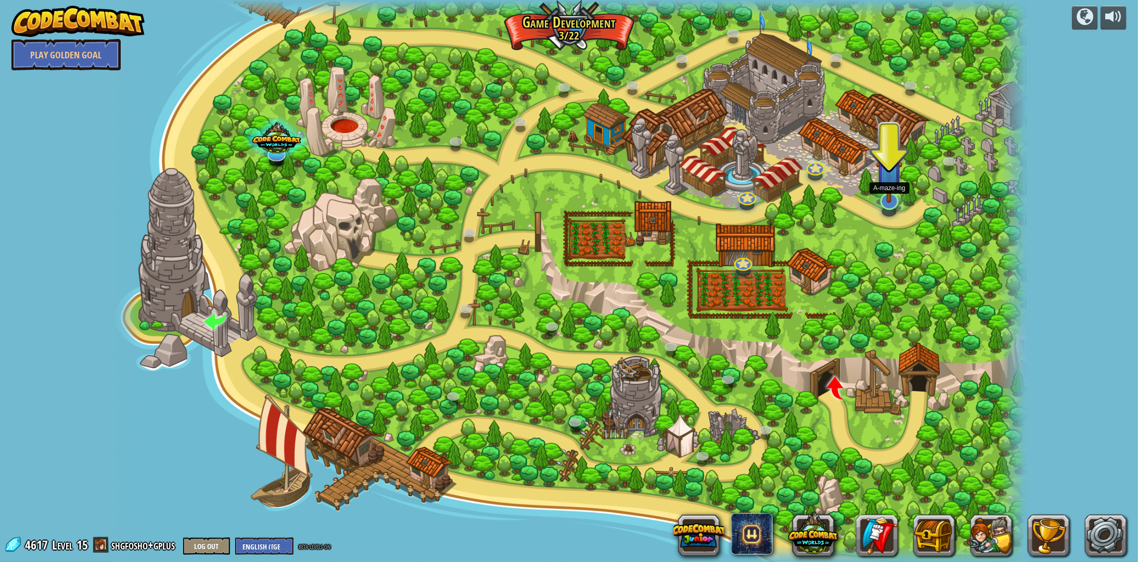
click at [894, 186] on img at bounding box center [890, 173] width 26 height 59
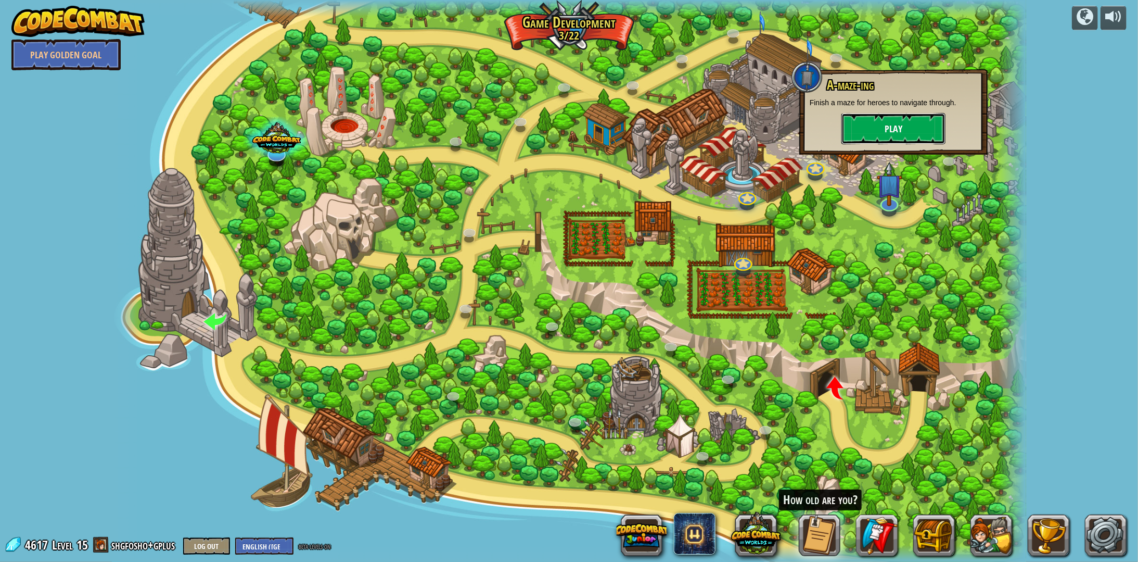
click at [887, 139] on button "Play" at bounding box center [894, 128] width 104 height 31
